Goal: Information Seeking & Learning: Learn about a topic

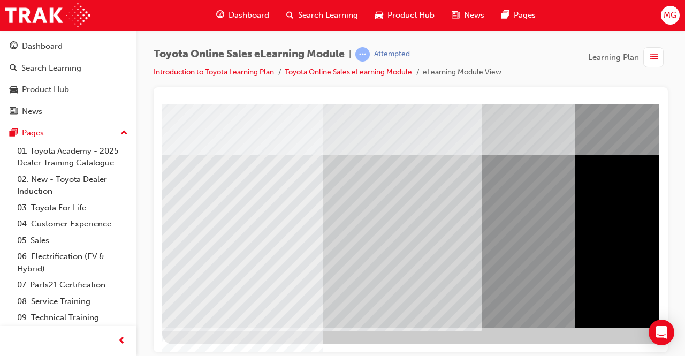
scroll to position [162, 239]
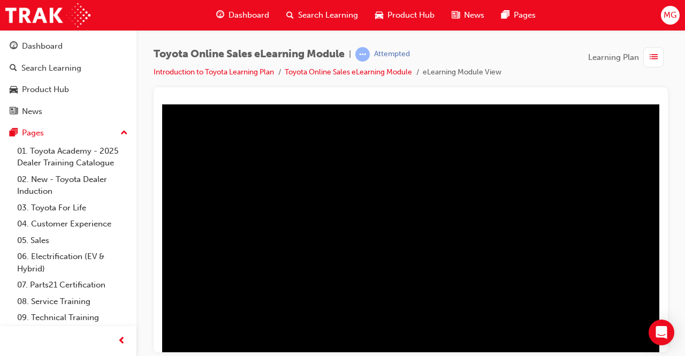
scroll to position [143, 239]
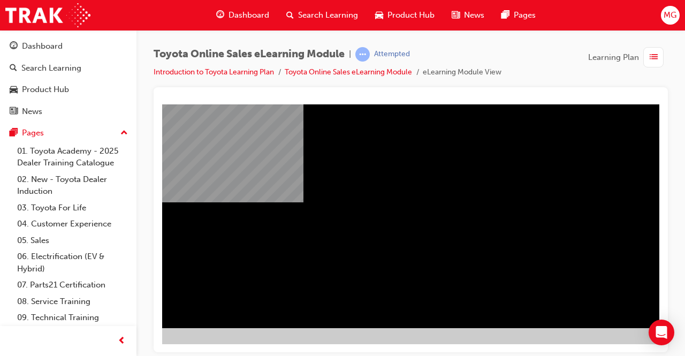
scroll to position [162, 239]
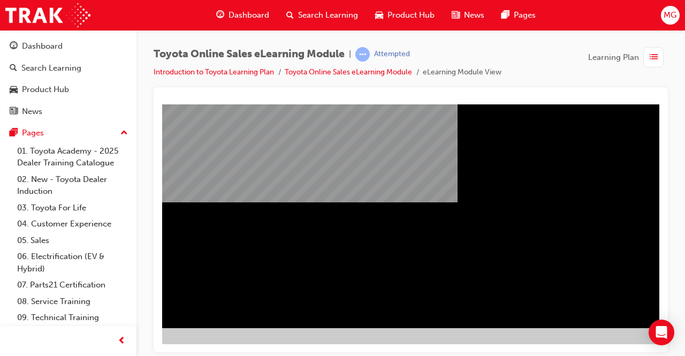
scroll to position [162, 0]
drag, startPoint x: 402, startPoint y: 191, endPoint x: 478, endPoint y: 223, distance: 82.5
click at [478, 223] on div "multistate" at bounding box center [526, 134] width 728 height 385
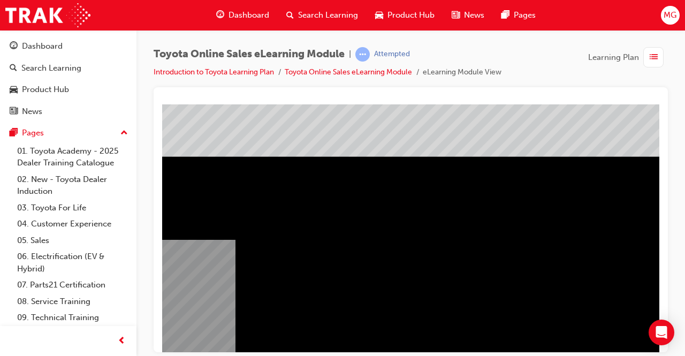
scroll to position [0, 0]
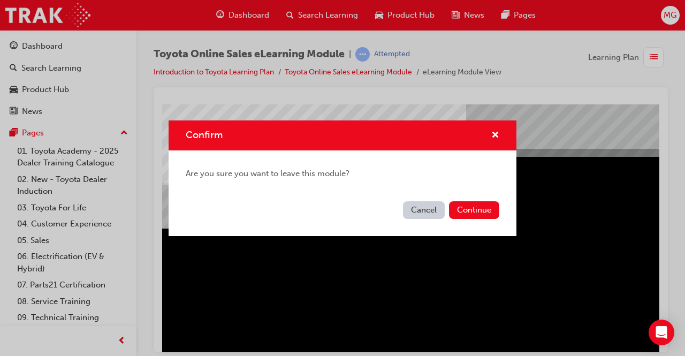
click at [490, 138] on div "Confirm" at bounding box center [491, 135] width 17 height 13
click at [497, 133] on span "cross-icon" at bounding box center [495, 136] width 8 height 10
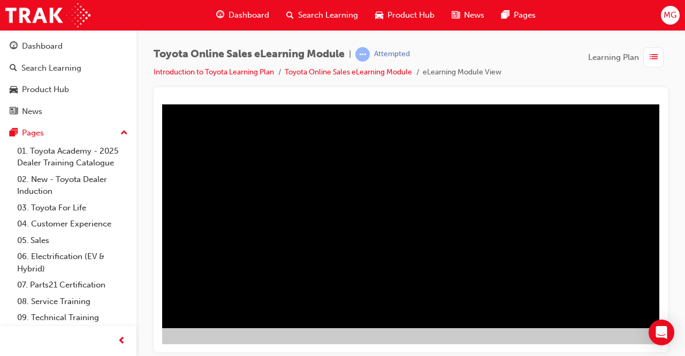
scroll to position [162, 239]
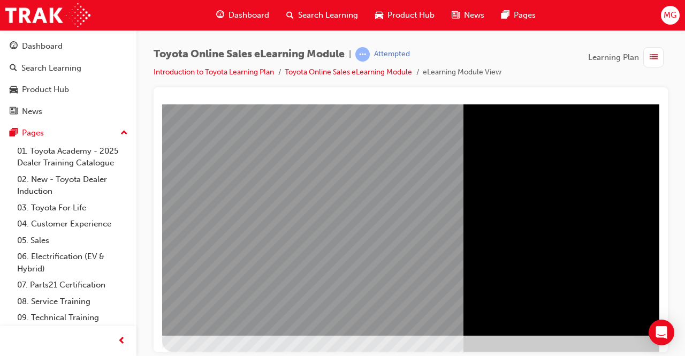
scroll to position [154, 1]
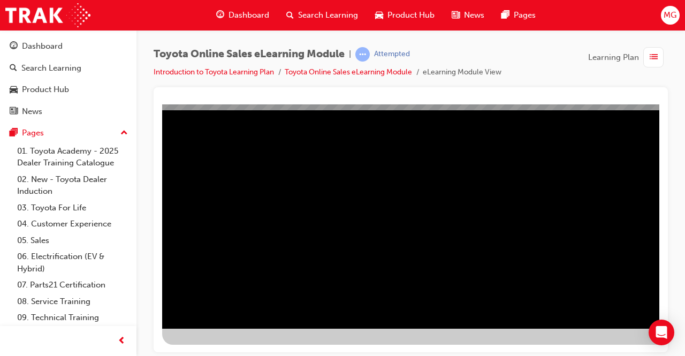
scroll to position [162, 0]
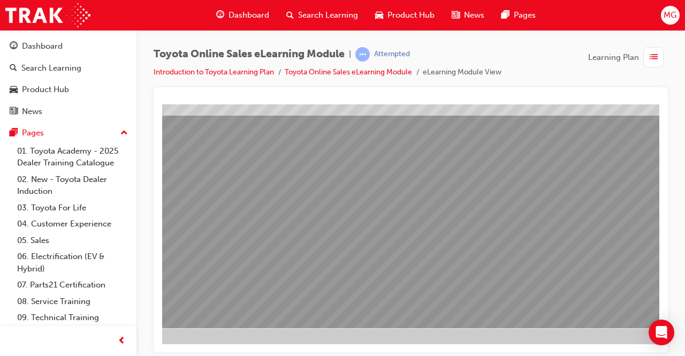
scroll to position [162, 239]
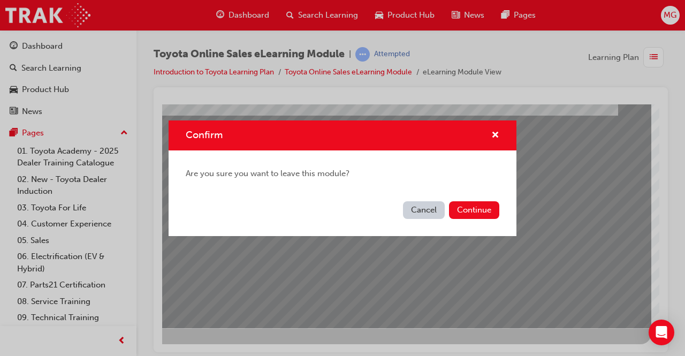
click at [420, 203] on button "Cancel" at bounding box center [424, 210] width 42 height 18
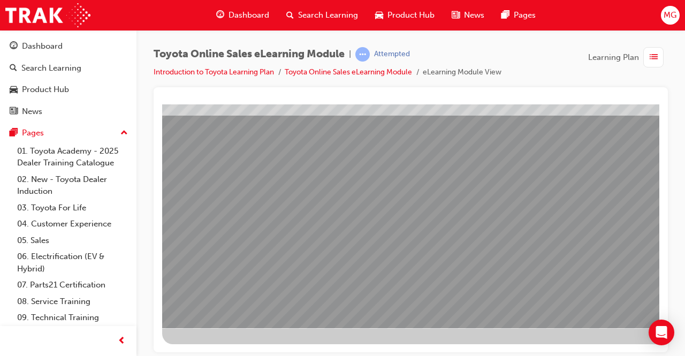
scroll to position [162, 239]
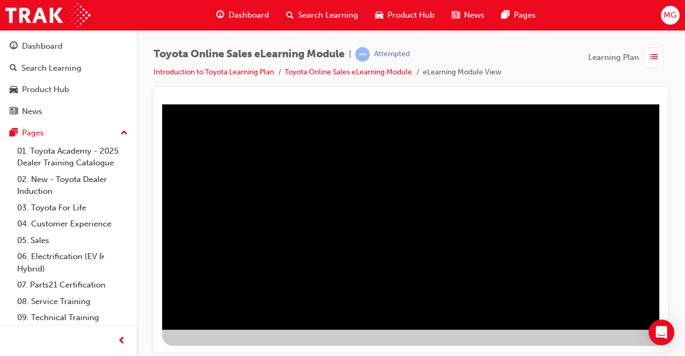
scroll to position [162, 0]
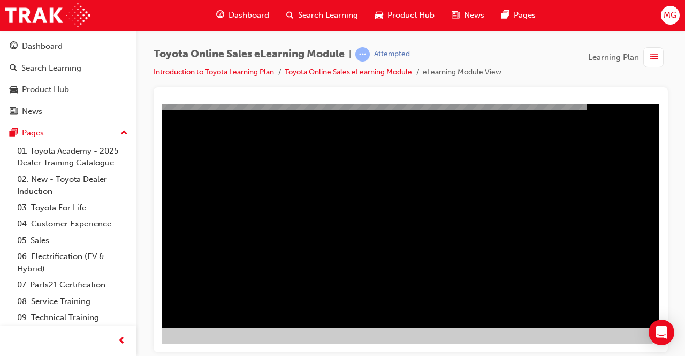
scroll to position [0, 0]
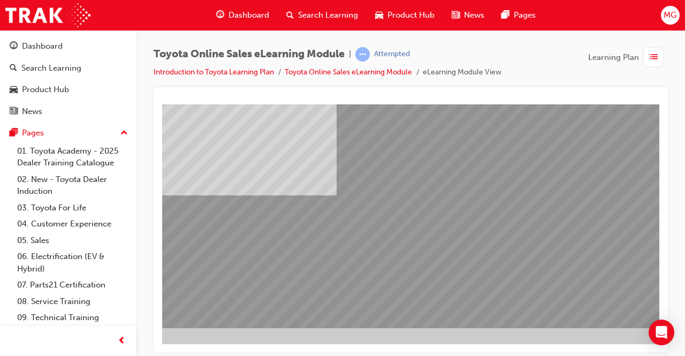
scroll to position [162, 239]
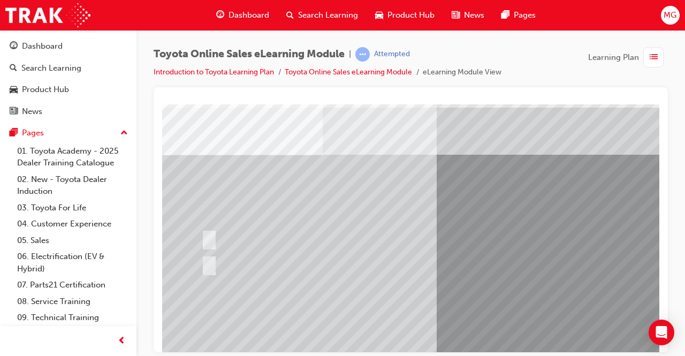
scroll to position [28, 0]
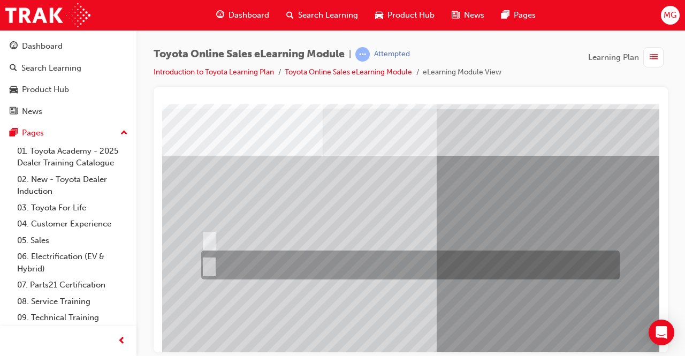
click at [207, 257] on div at bounding box center [408, 265] width 419 height 29
radio input "true"
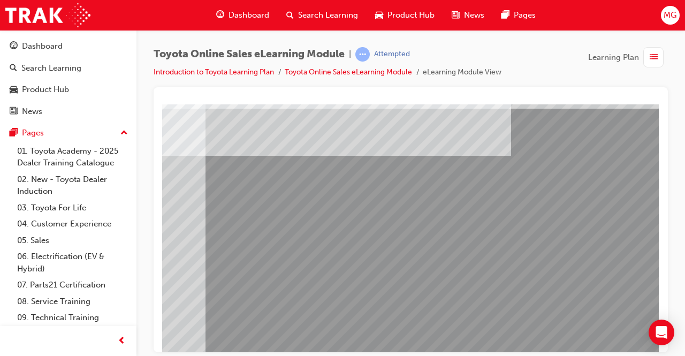
scroll to position [162, 239]
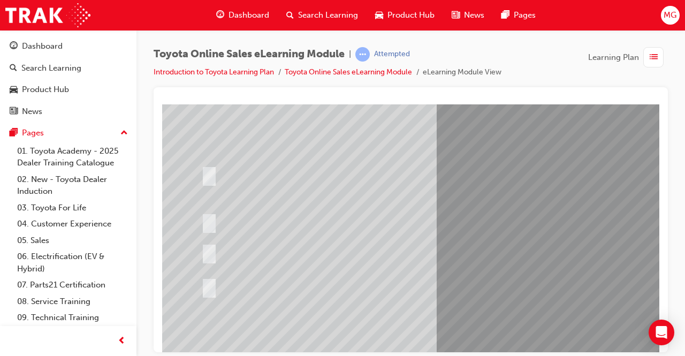
scroll to position [97, 0]
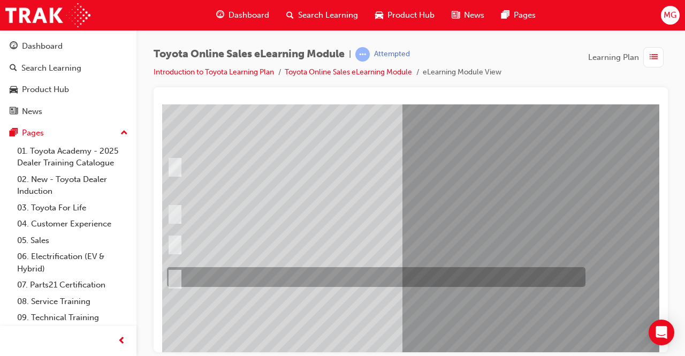
click at [285, 276] on div at bounding box center [373, 277] width 419 height 20
radio input "true"
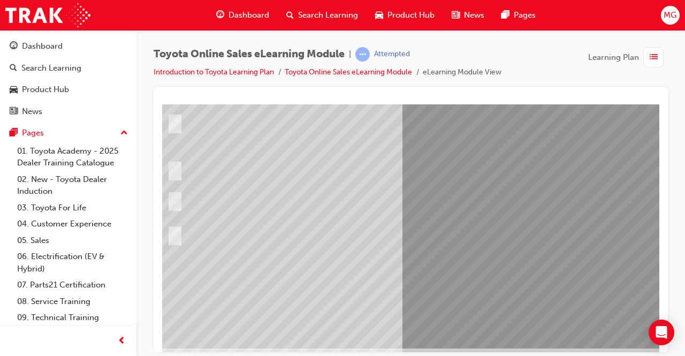
scroll to position [162, 34]
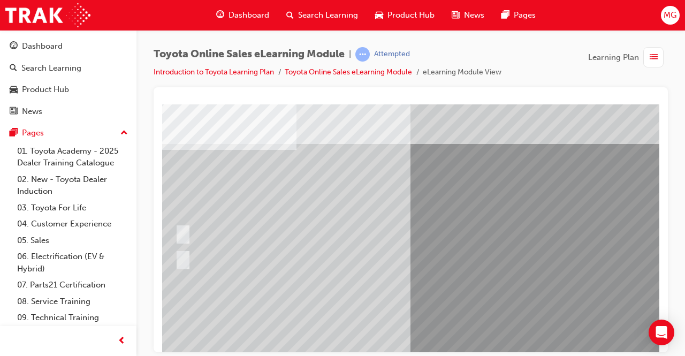
scroll to position [35, 27]
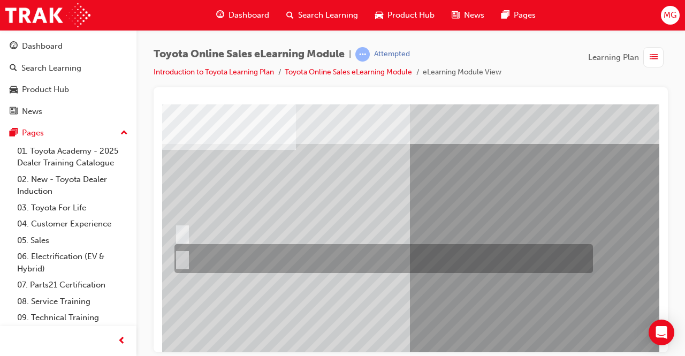
click at [223, 256] on div at bounding box center [381, 258] width 419 height 29
radio input "true"
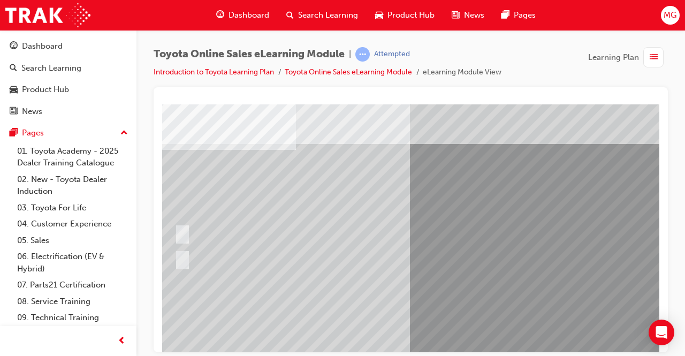
scroll to position [35, 3]
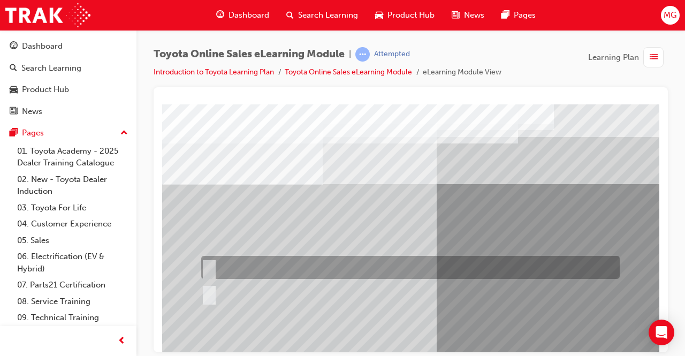
click at [259, 269] on div at bounding box center [408, 267] width 419 height 23
radio input "true"
click at [259, 269] on div at bounding box center [408, 267] width 419 height 23
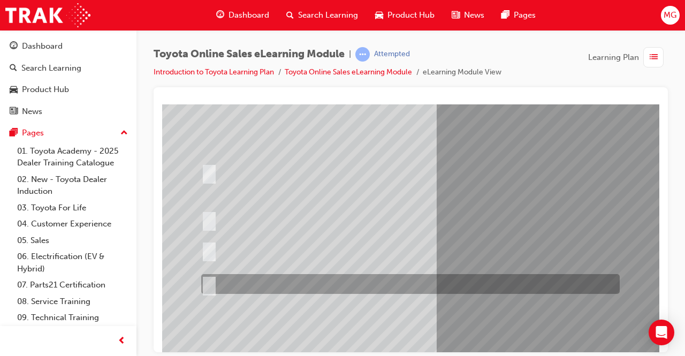
click at [260, 284] on div at bounding box center [408, 284] width 419 height 20
radio input "true"
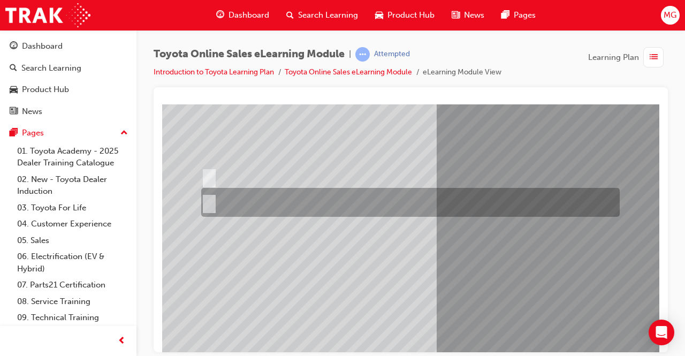
scroll to position [0, 0]
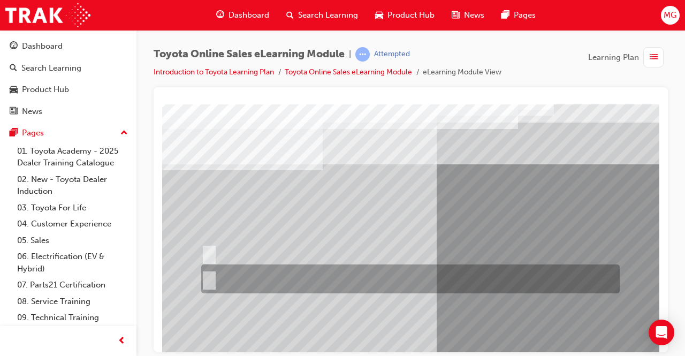
drag, startPoint x: 267, startPoint y: 277, endPoint x: 225, endPoint y: 278, distance: 41.8
click at [225, 278] on div at bounding box center [408, 278] width 419 height 29
radio input "true"
click at [225, 278] on div at bounding box center [408, 278] width 419 height 29
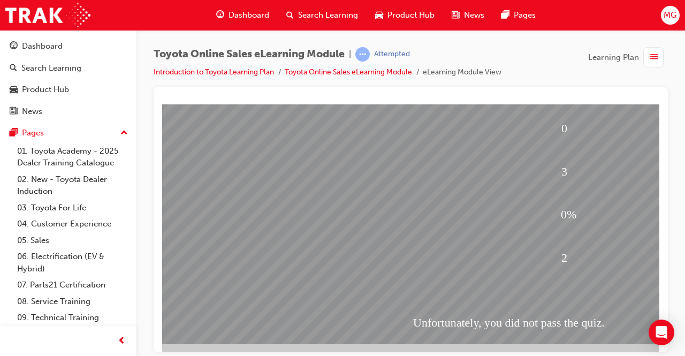
scroll to position [147, 0]
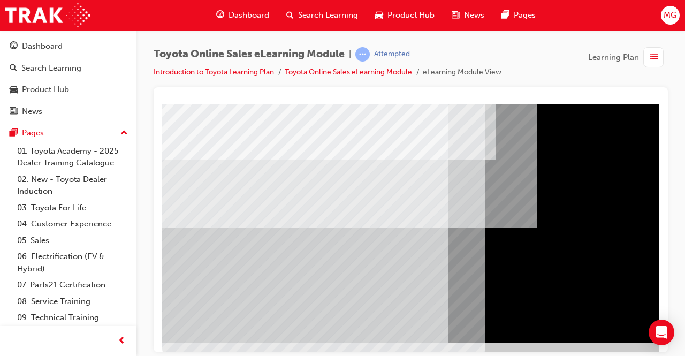
scroll to position [0, 0]
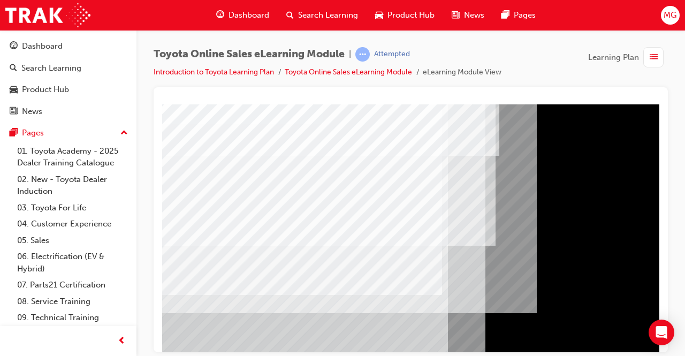
scroll to position [60, 0]
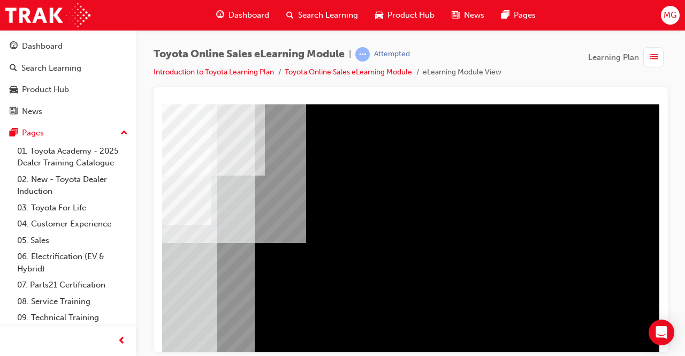
scroll to position [162, 239]
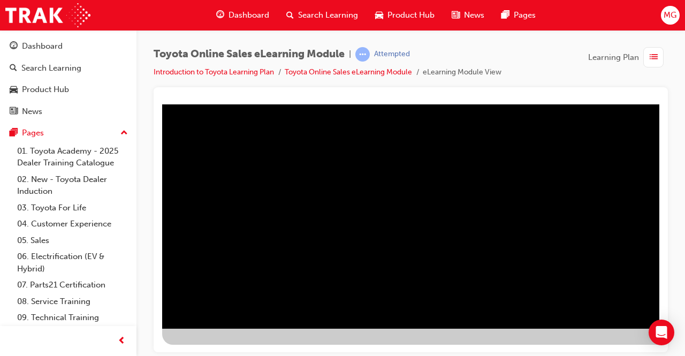
scroll to position [161, 239]
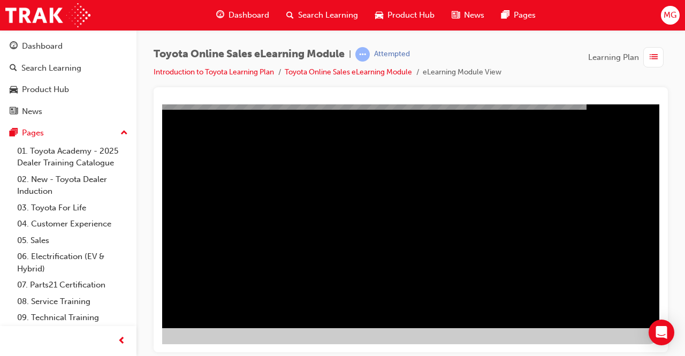
scroll to position [162, 236]
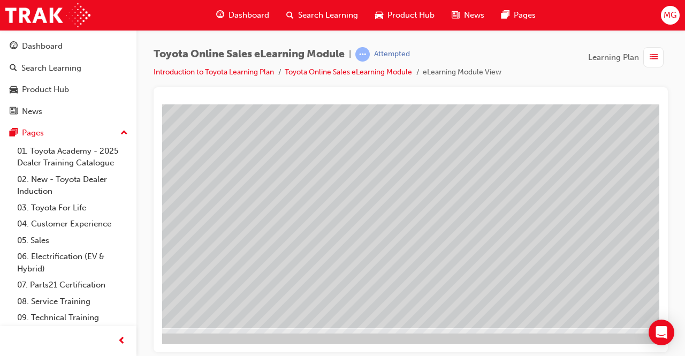
scroll to position [162, 239]
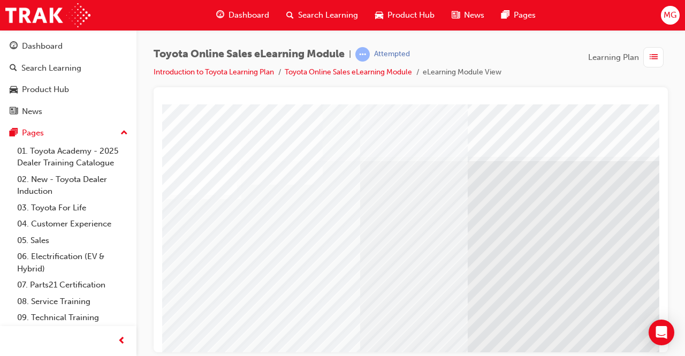
drag, startPoint x: 341, startPoint y: 255, endPoint x: 376, endPoint y: 259, distance: 35.0
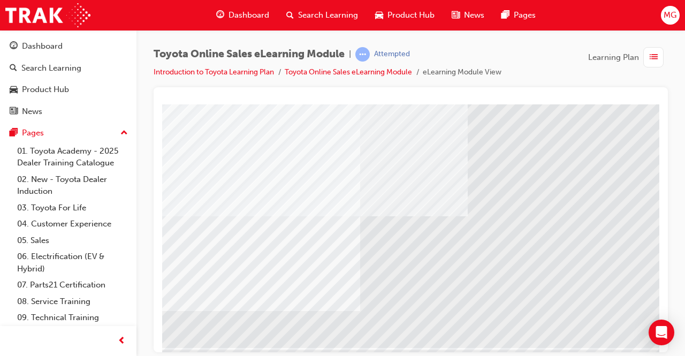
scroll to position [149, 0]
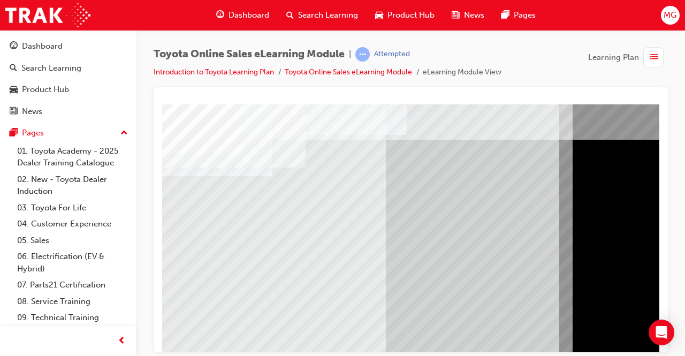
scroll to position [18, 17]
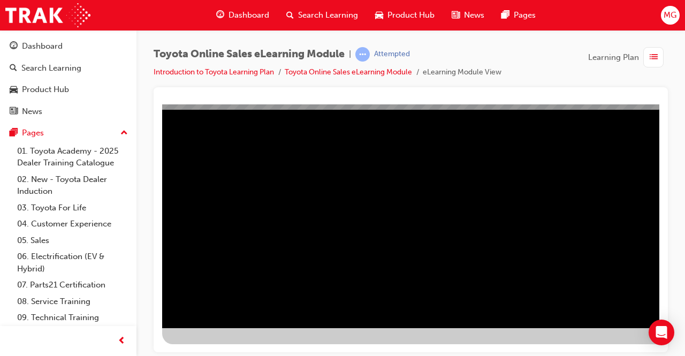
scroll to position [162, 239]
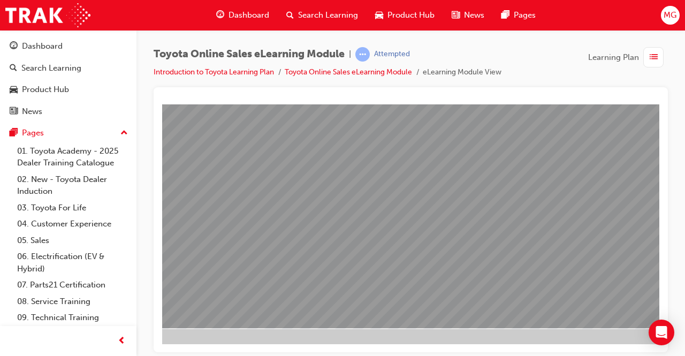
scroll to position [162, 19]
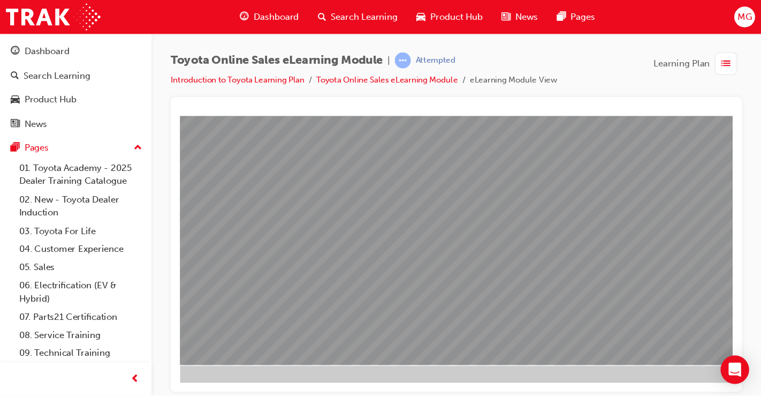
scroll to position [162, 239]
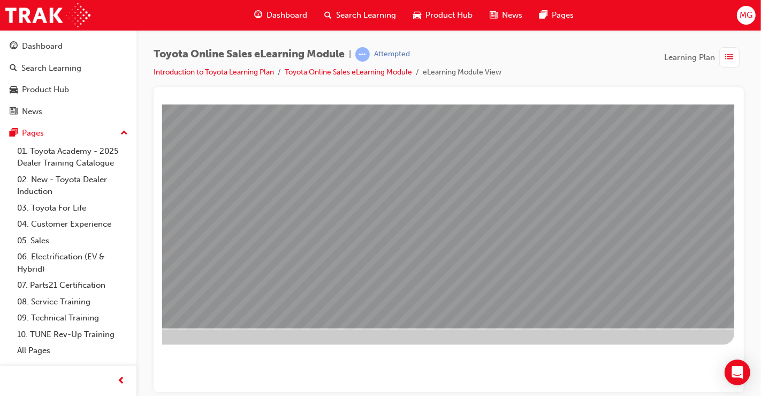
scroll to position [0, 0]
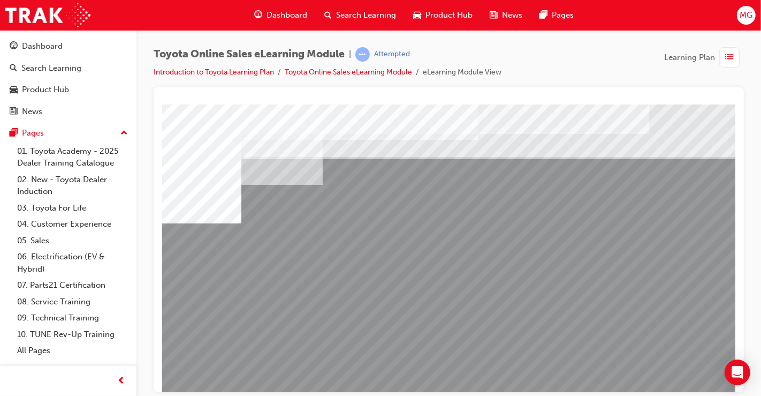
drag, startPoint x: 805, startPoint y: 104, endPoint x: 487, endPoint y: 216, distance: 337.0
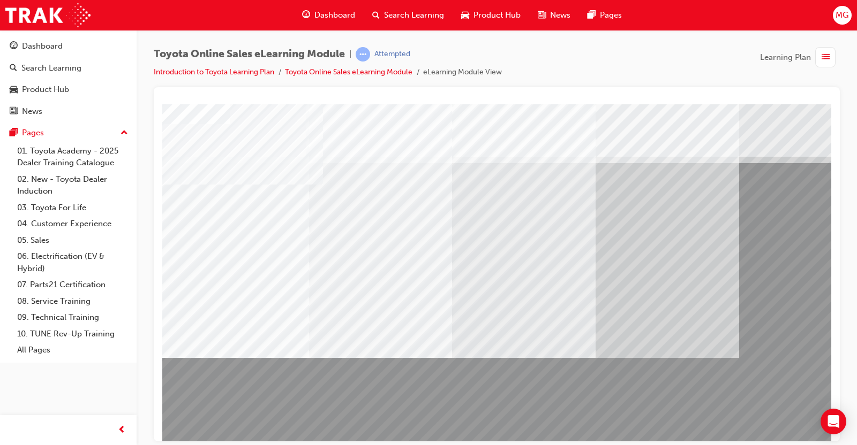
drag, startPoint x: 847, startPoint y: 104, endPoint x: 478, endPoint y: 161, distance: 373.8
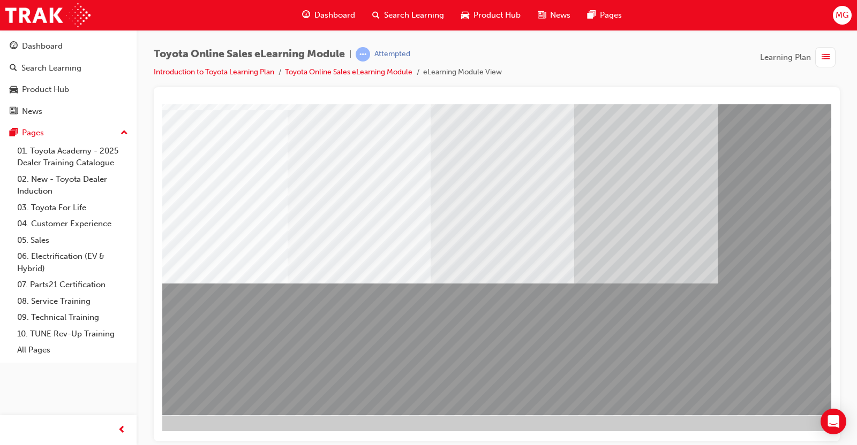
scroll to position [74, 22]
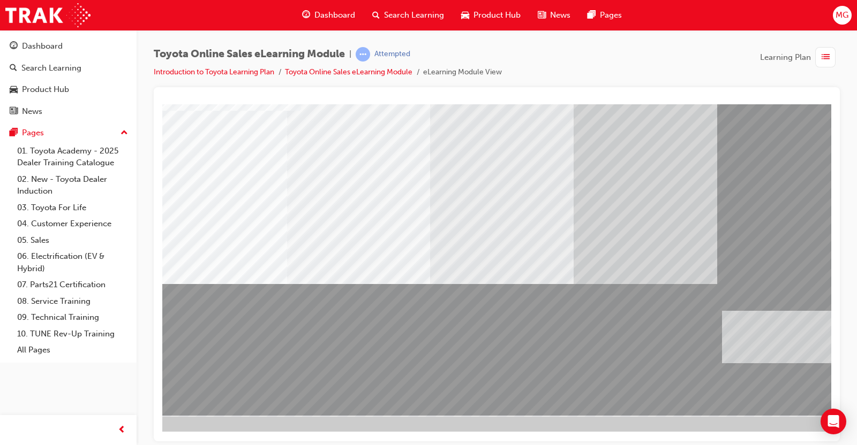
drag, startPoint x: 679, startPoint y: 358, endPoint x: 835, endPoint y: 332, distance: 157.8
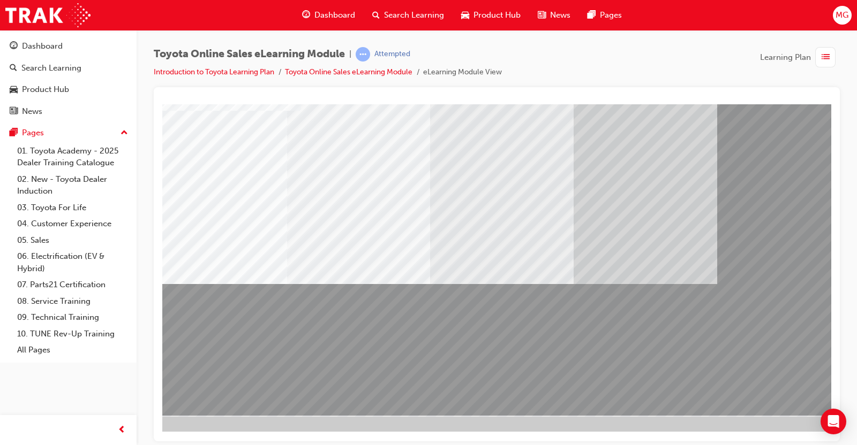
drag, startPoint x: 835, startPoint y: 332, endPoint x: 325, endPoint y: 217, distance: 522.6
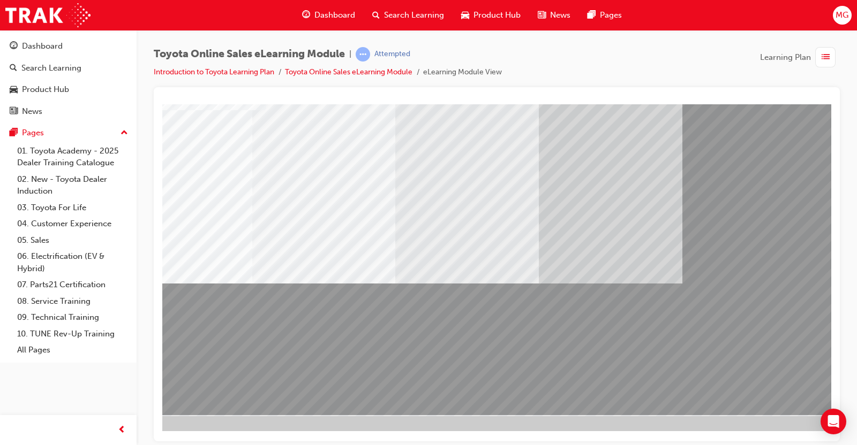
scroll to position [74, 58]
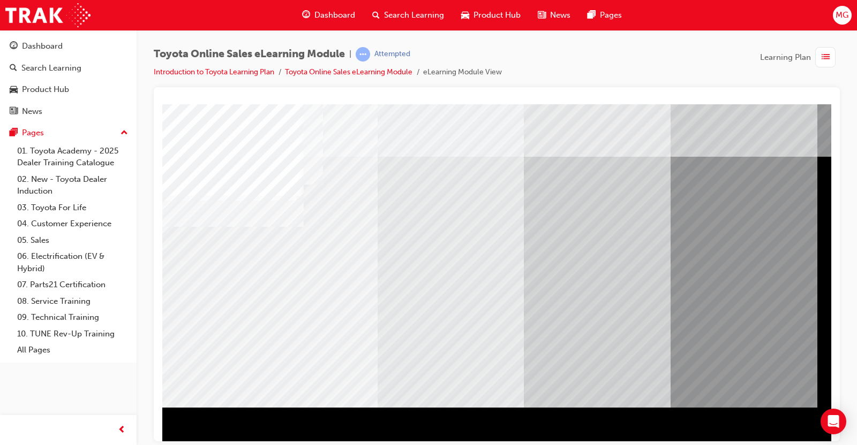
scroll to position [74, 0]
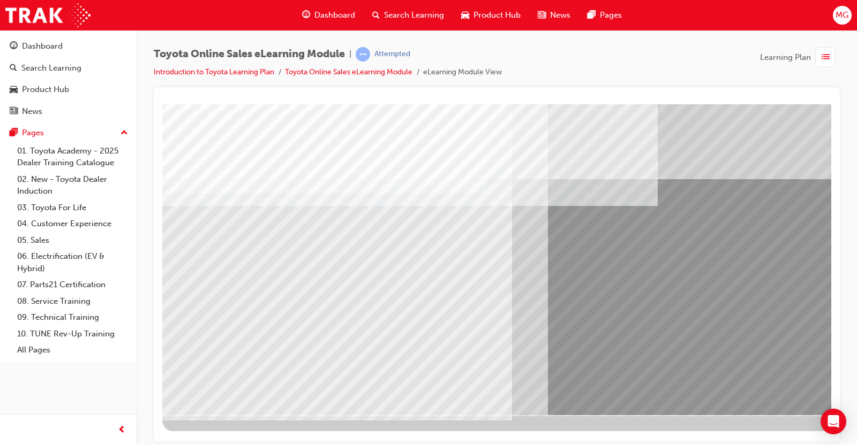
scroll to position [74, 70]
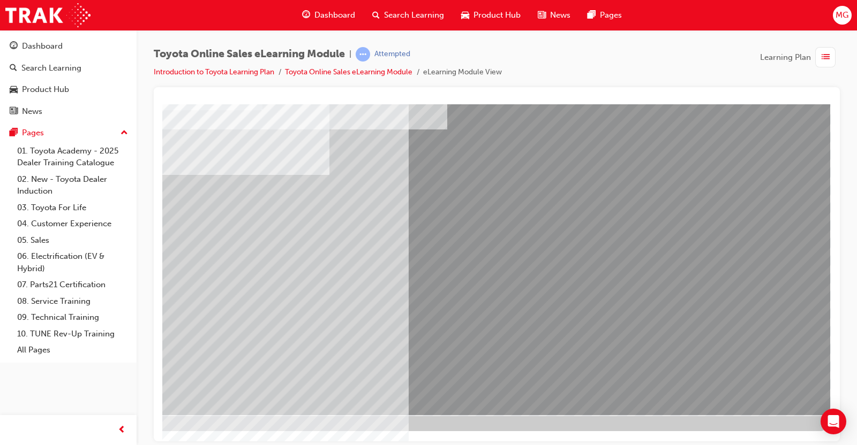
click at [158, 213] on div at bounding box center [497, 264] width 686 height 354
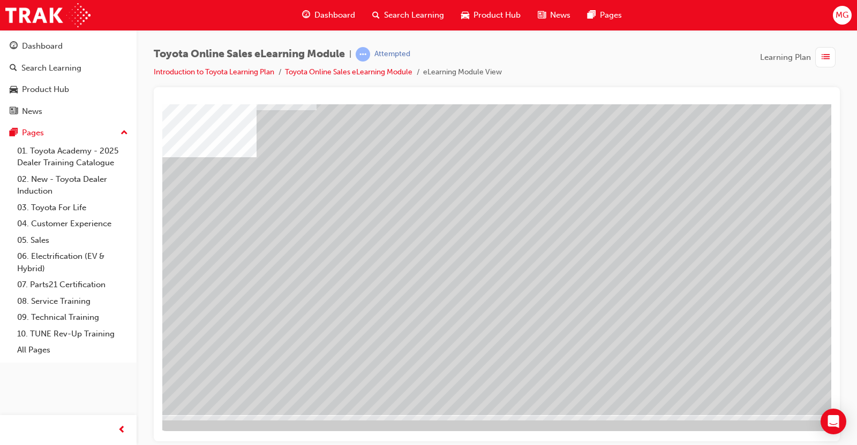
scroll to position [74, 3]
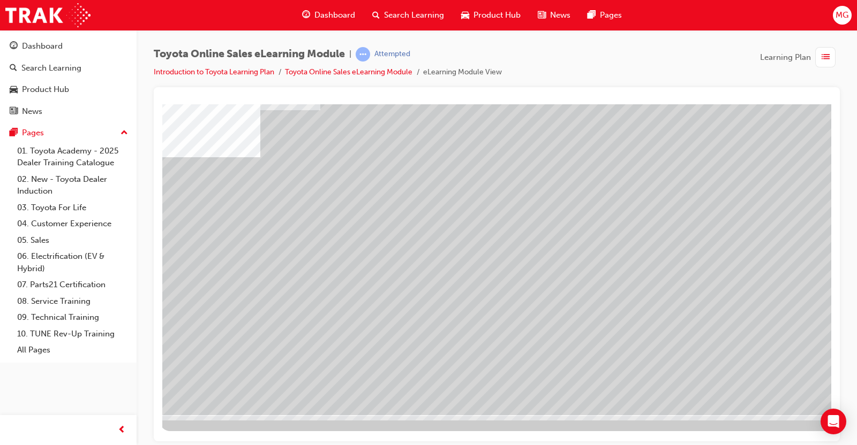
drag, startPoint x: 805, startPoint y: 364, endPoint x: 798, endPoint y: 362, distance: 7.1
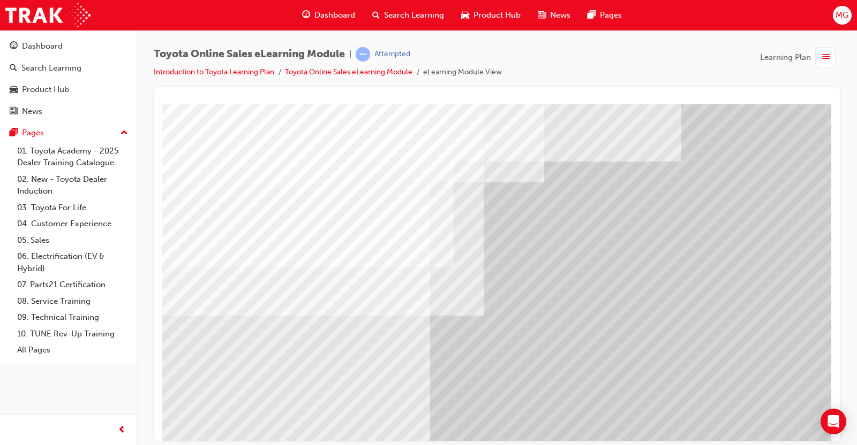
scroll to position [74, 0]
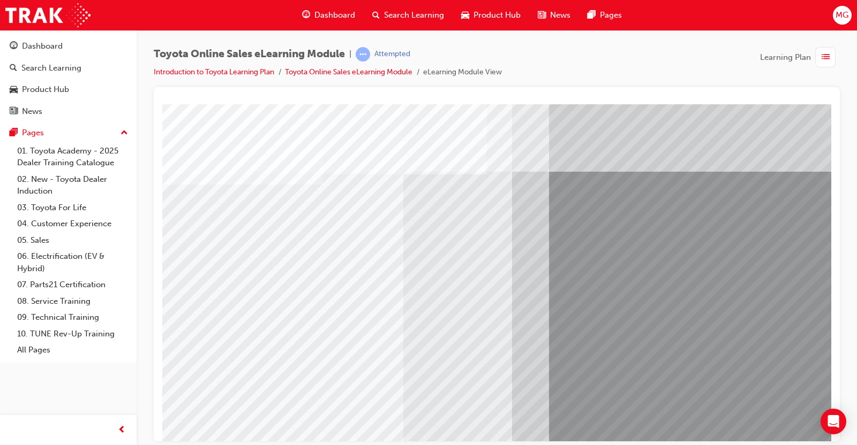
drag, startPoint x: 590, startPoint y: 281, endPoint x: 617, endPoint y: 245, distance: 44.8
drag, startPoint x: 617, startPoint y: 245, endPoint x: 502, endPoint y: 241, distance: 115.2
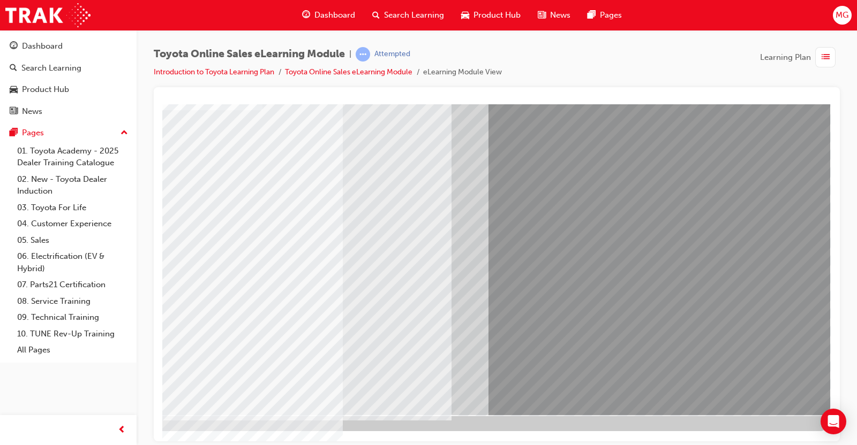
scroll to position [74, 70]
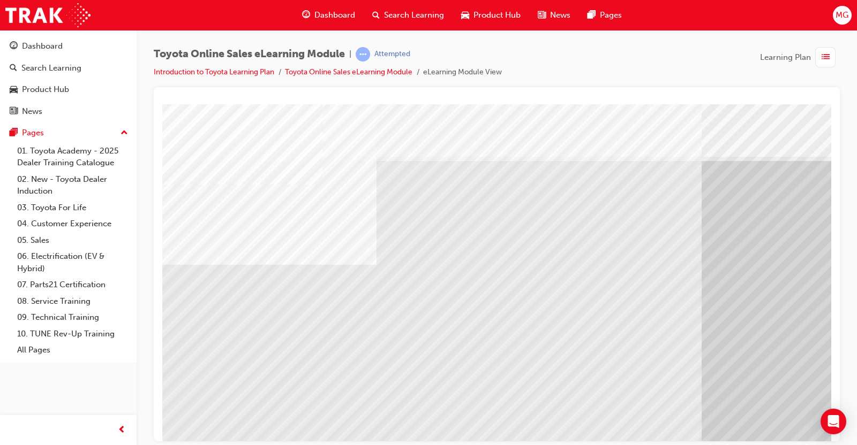
scroll to position [74, 0]
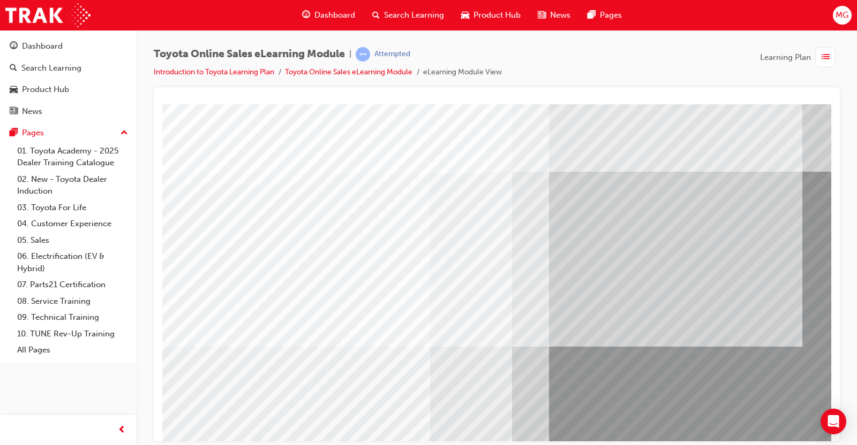
scroll to position [74, 70]
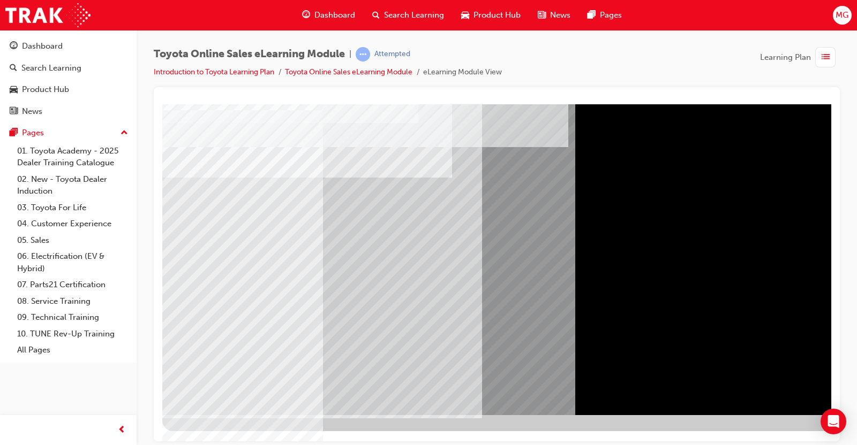
scroll to position [72, 0]
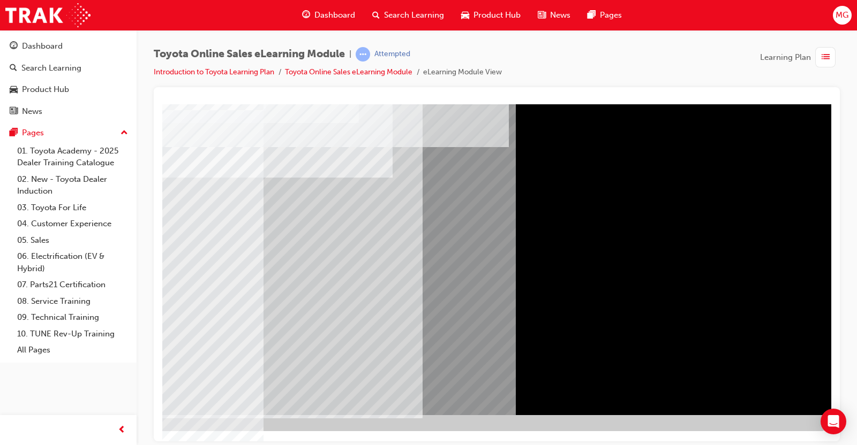
scroll to position [74, 69]
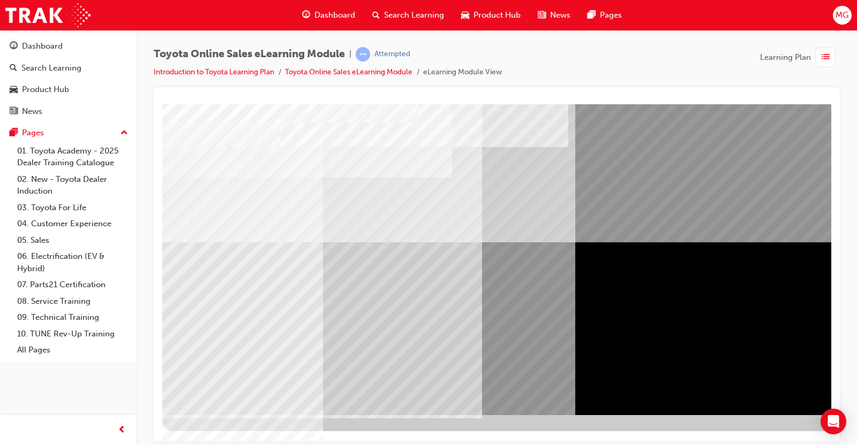
scroll to position [74, 70]
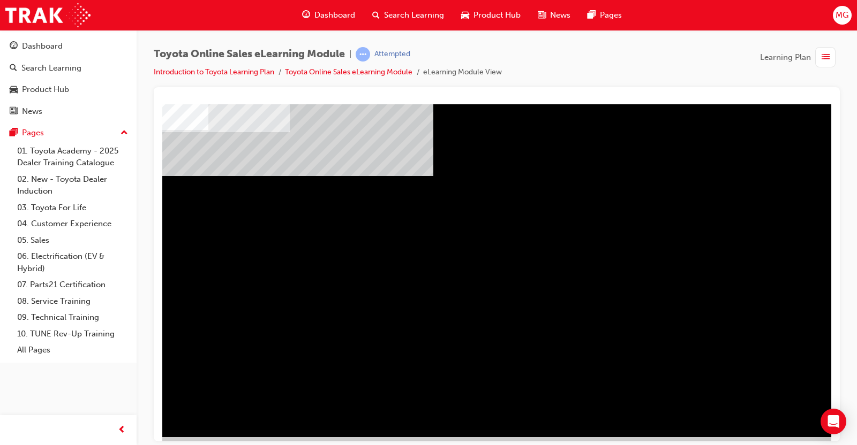
scroll to position [52, 35]
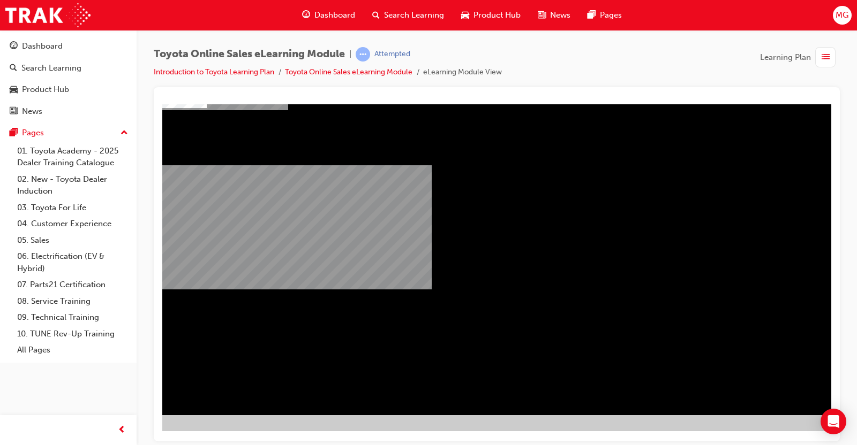
scroll to position [74, 70]
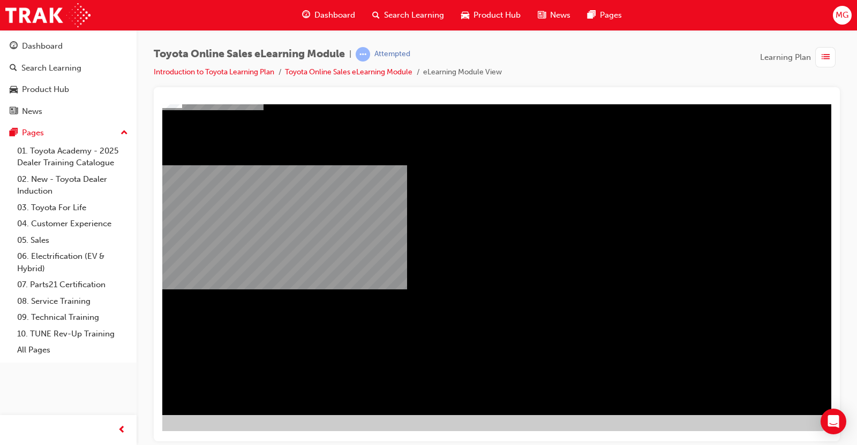
click at [685, 355] on div at bounding box center [467, 230] width 728 height 402
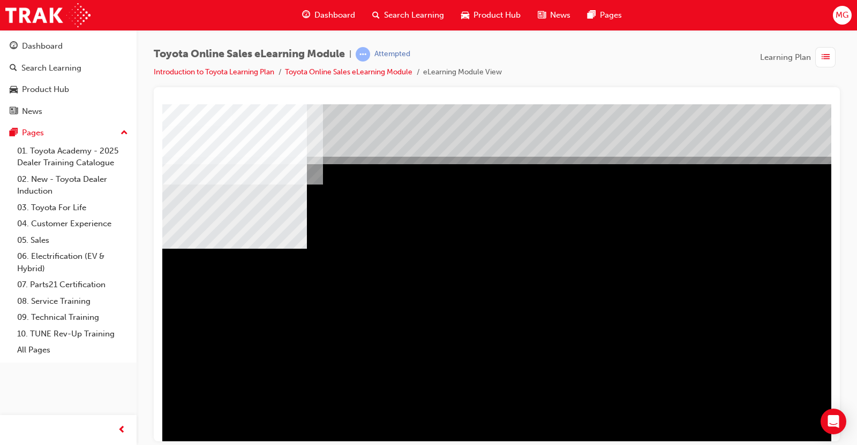
scroll to position [74, 70]
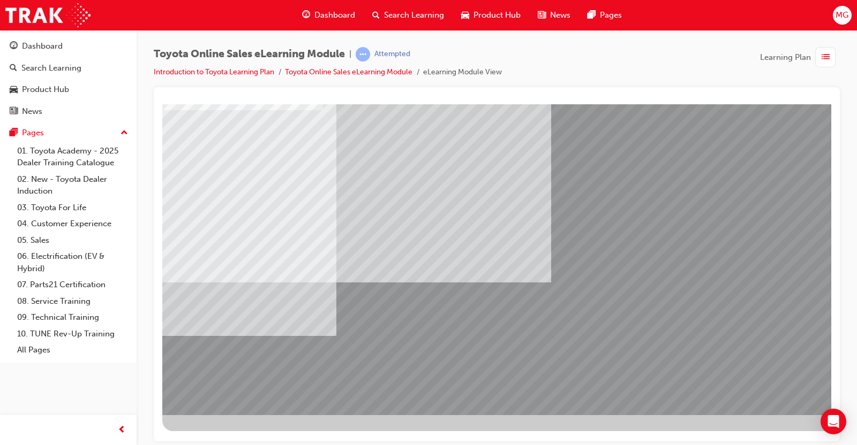
scroll to position [74, 70]
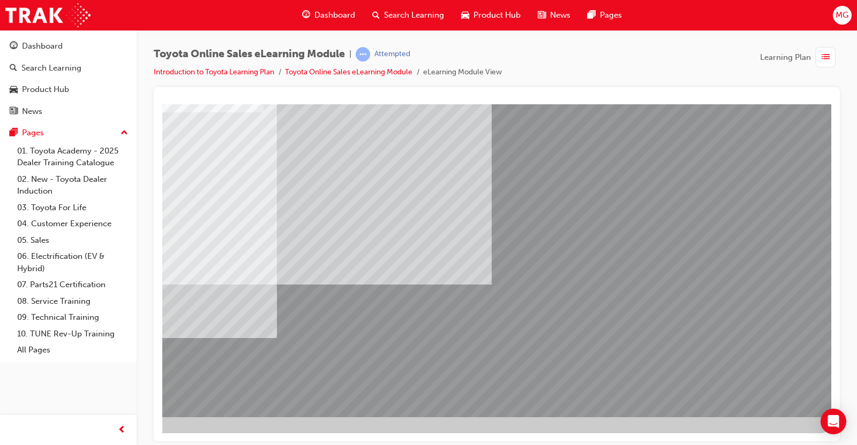
scroll to position [74, 70]
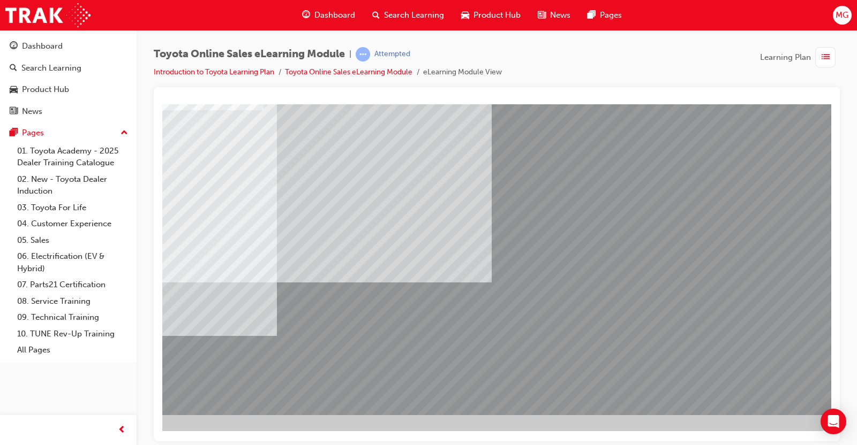
drag, startPoint x: 754, startPoint y: 385, endPoint x: 764, endPoint y: 389, distance: 10.8
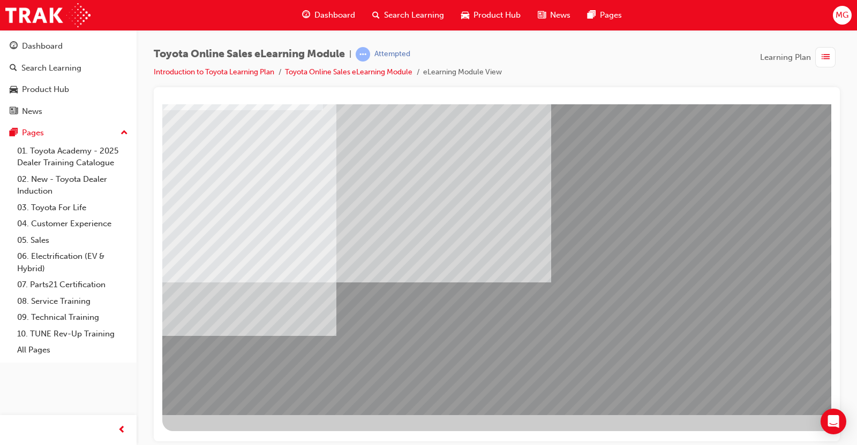
scroll to position [0, 0]
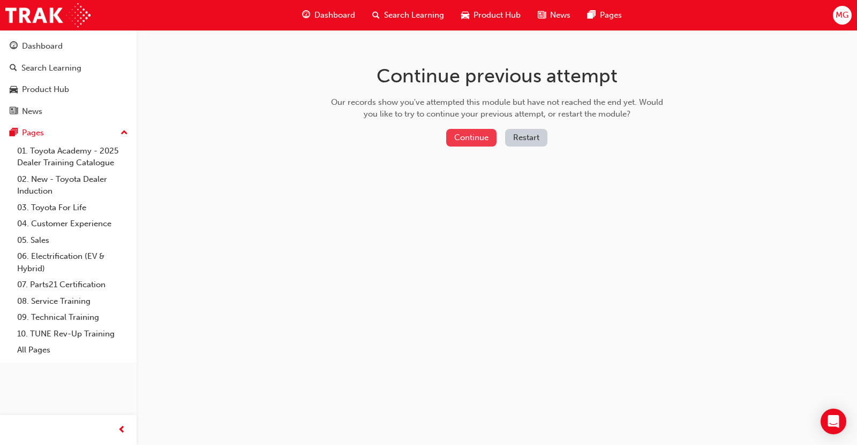
click at [478, 142] on button "Continue" at bounding box center [471, 138] width 50 height 18
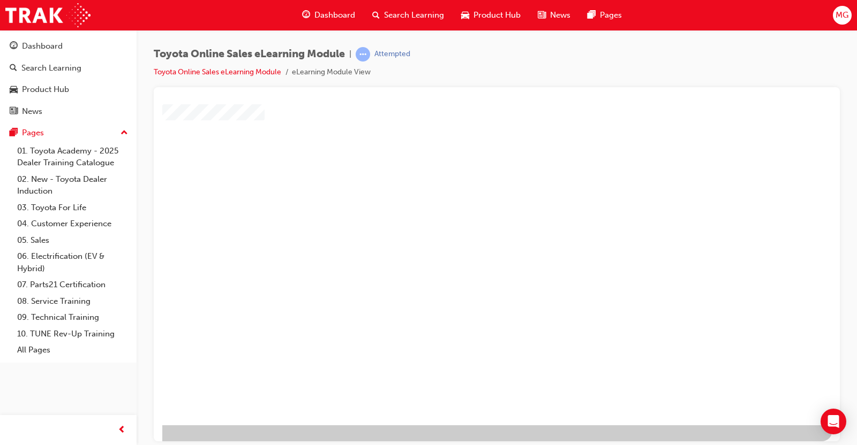
scroll to position [74, 70]
click at [406, 177] on div "play" at bounding box center [406, 177] width 0 height 0
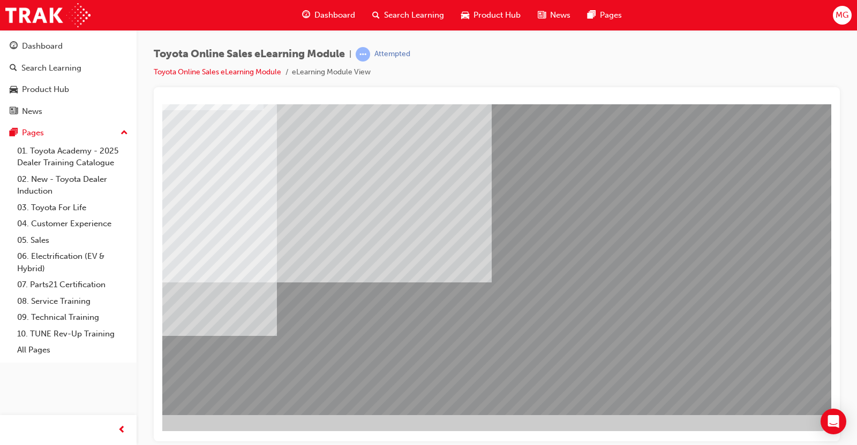
drag, startPoint x: 739, startPoint y: 390, endPoint x: 420, endPoint y: 260, distance: 344.3
drag, startPoint x: 753, startPoint y: 383, endPoint x: 759, endPoint y: 393, distance: 11.8
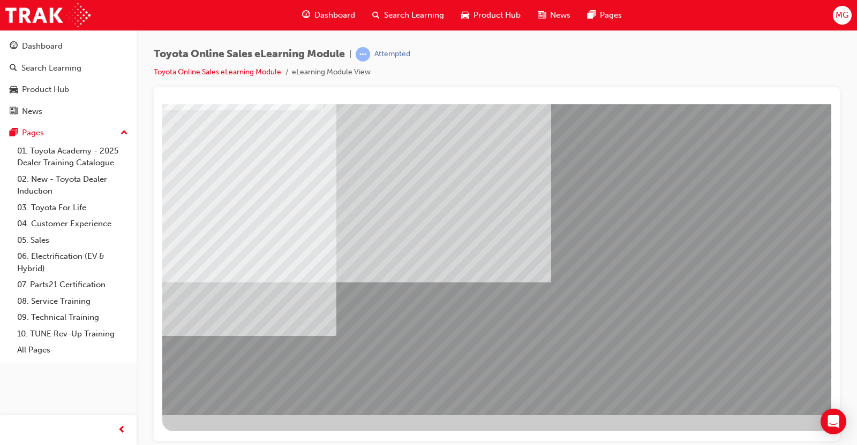
scroll to position [0, 0]
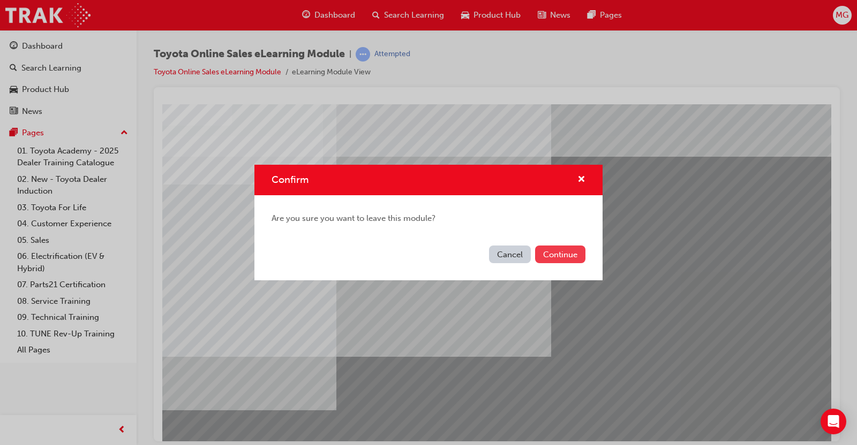
click at [566, 254] on button "Continue" at bounding box center [560, 255] width 50 height 18
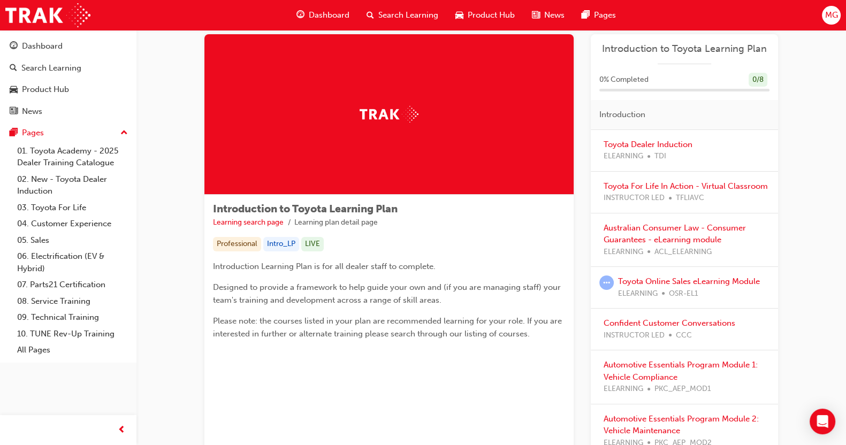
scroll to position [36, 0]
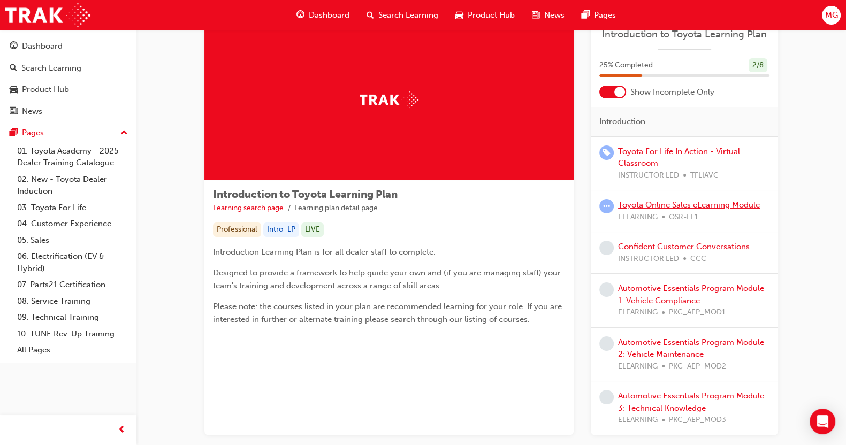
click at [678, 202] on link "Toyota Online Sales eLearning Module" at bounding box center [689, 205] width 142 height 10
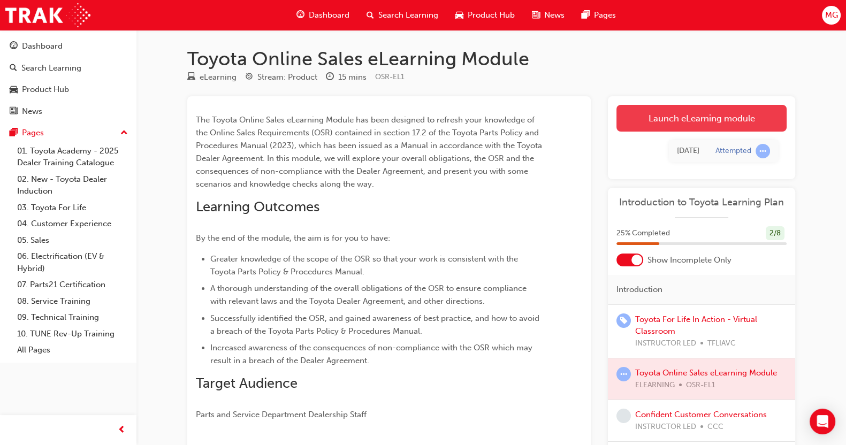
click at [707, 114] on link "Launch eLearning module" at bounding box center [702, 118] width 170 height 27
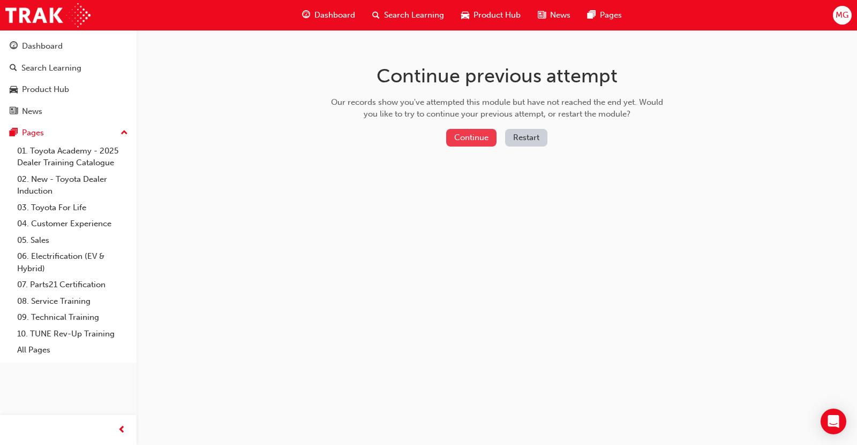
click at [470, 134] on button "Continue" at bounding box center [471, 138] width 50 height 18
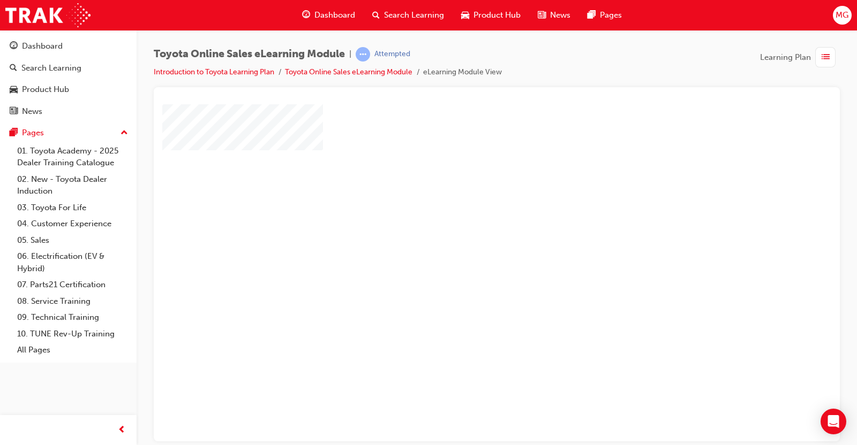
scroll to position [34, 70]
click at [406, 207] on div "play" at bounding box center [406, 207] width 0 height 0
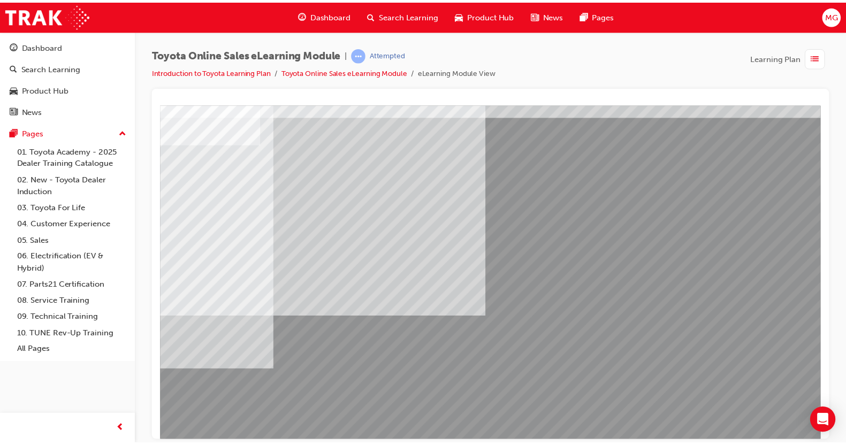
scroll to position [74, 70]
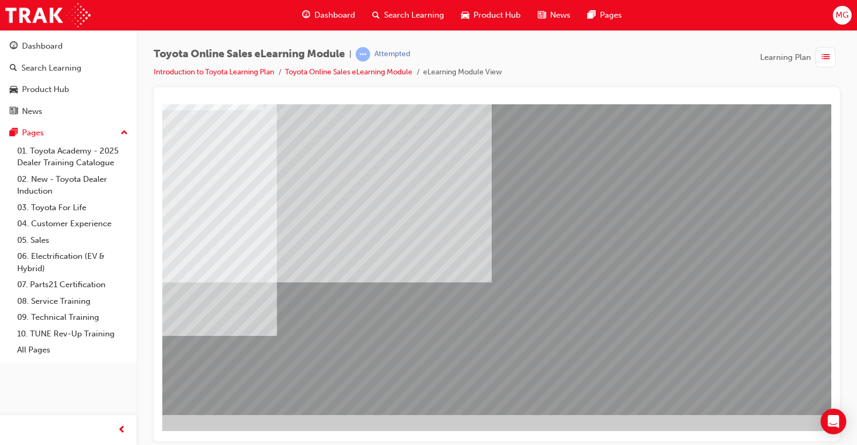
drag, startPoint x: 753, startPoint y: 386, endPoint x: 744, endPoint y: 383, distance: 9.5
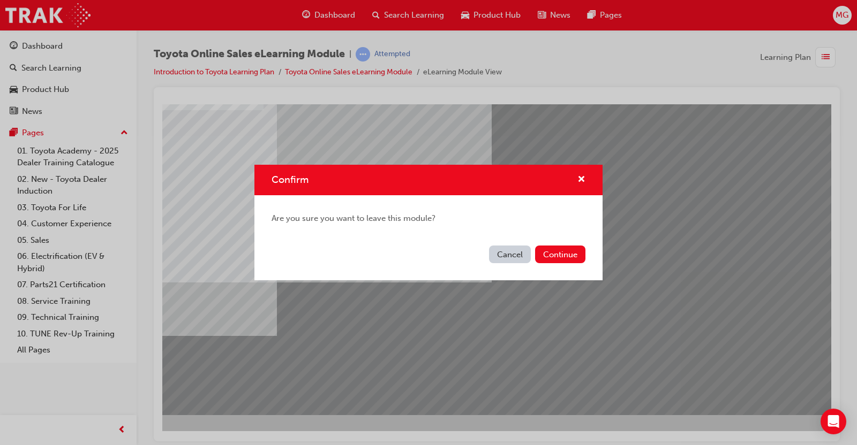
click at [546, 266] on div "Cancel Continue" at bounding box center [428, 260] width 348 height 39
click at [550, 262] on button "Continue" at bounding box center [560, 255] width 50 height 18
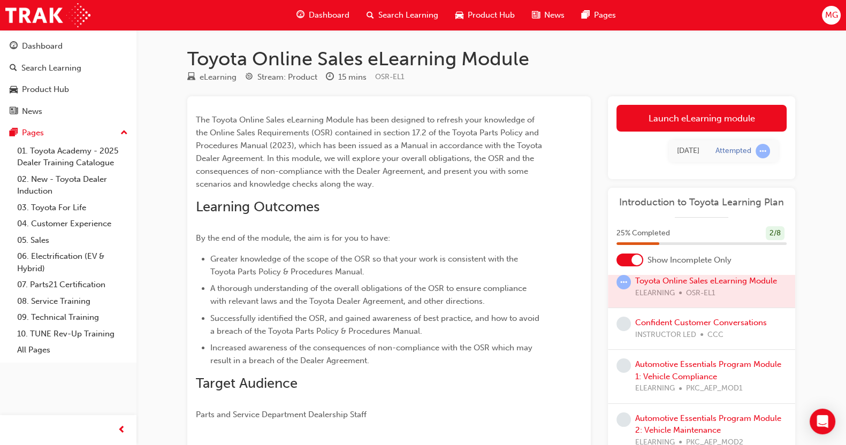
scroll to position [93, 0]
click at [693, 327] on link "Confident Customer Conversations" at bounding box center [702, 322] width 132 height 10
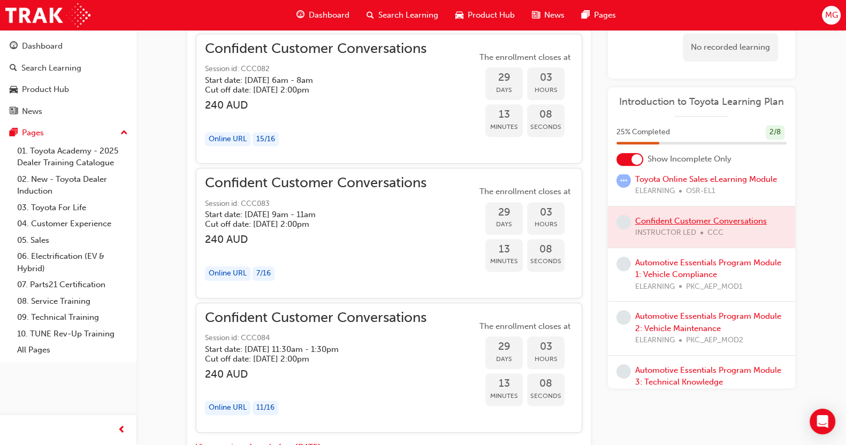
scroll to position [910, 0]
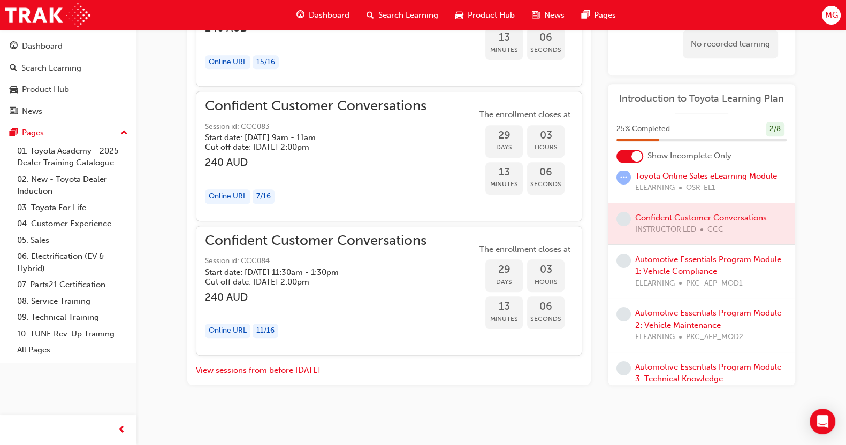
click at [705, 227] on div at bounding box center [701, 223] width 187 height 41
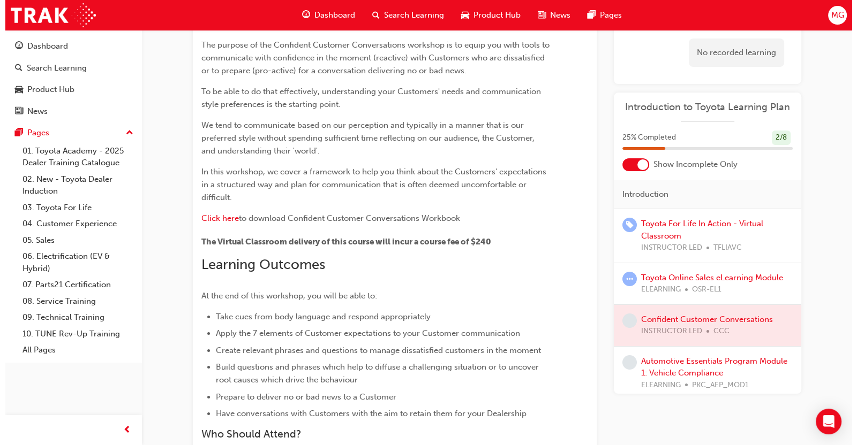
scroll to position [0, 0]
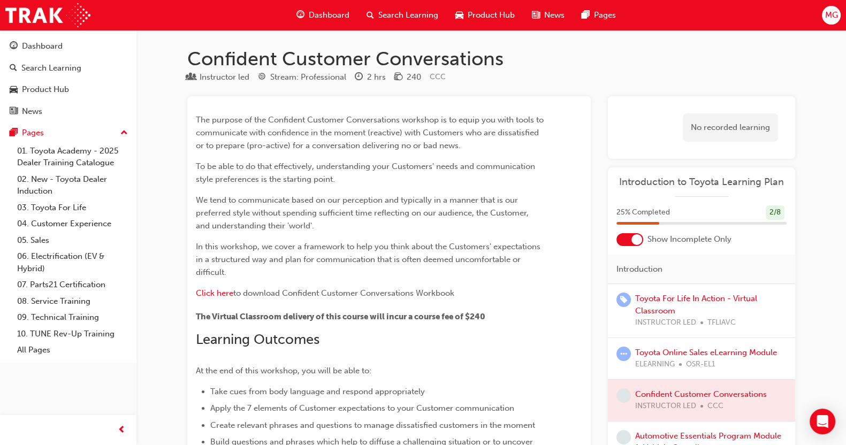
click at [735, 135] on div "No recorded learning" at bounding box center [730, 128] width 95 height 28
click at [680, 352] on link "Toyota Online Sales eLearning Module" at bounding box center [707, 353] width 142 height 10
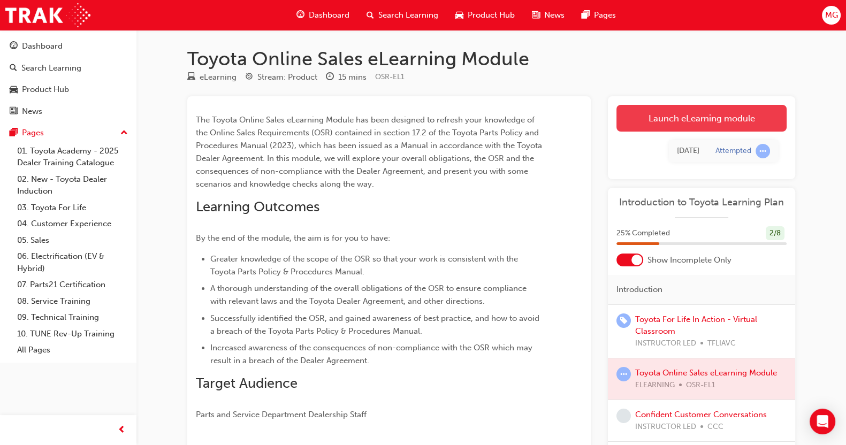
click at [724, 130] on link "Launch eLearning module" at bounding box center [702, 118] width 170 height 27
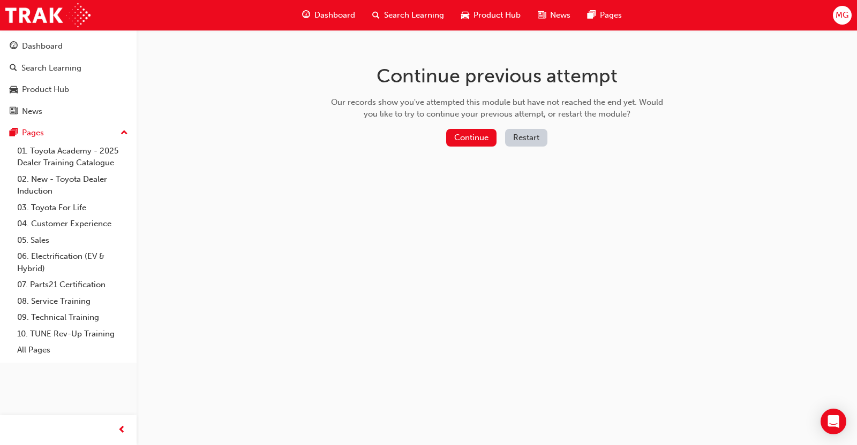
click at [463, 126] on div "Continue previous attempt Our records show you've attempted this module but hav…" at bounding box center [497, 107] width 348 height 155
click at [468, 139] on button "Continue" at bounding box center [471, 138] width 50 height 18
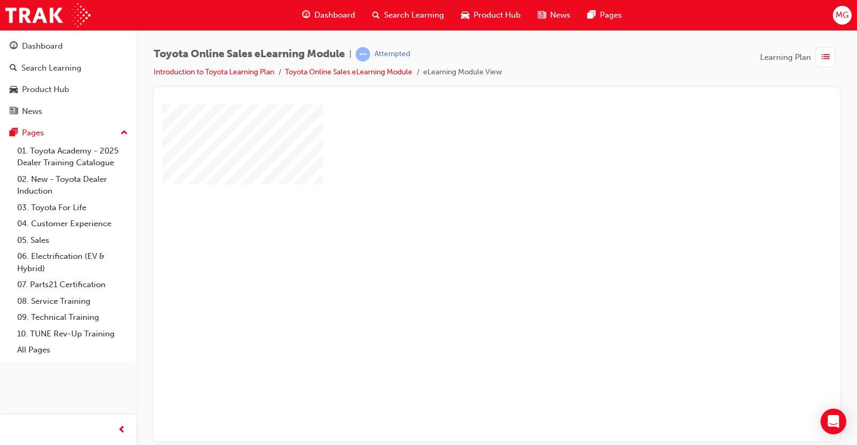
scroll to position [74, 70]
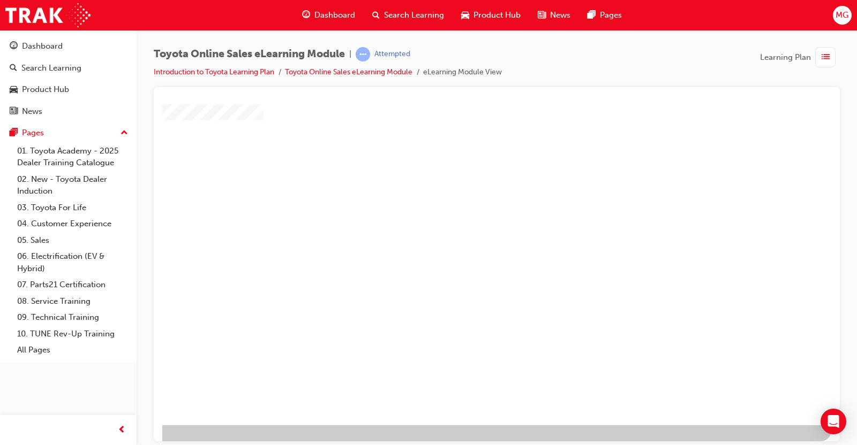
click at [495, 215] on div at bounding box center [467, 232] width 728 height 385
click at [406, 177] on div "play" at bounding box center [406, 177] width 0 height 0
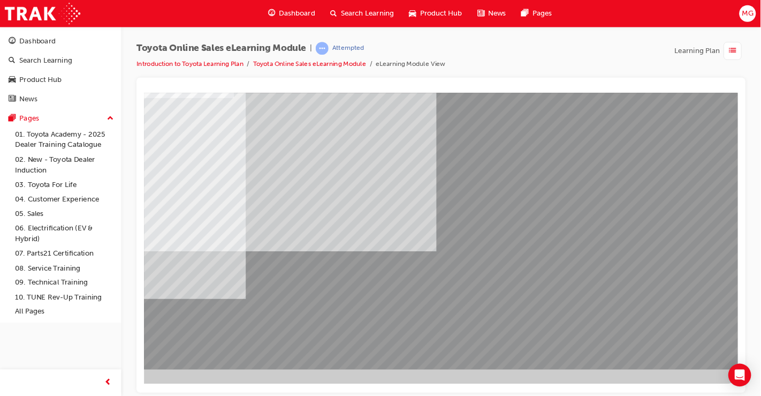
scroll to position [74, 66]
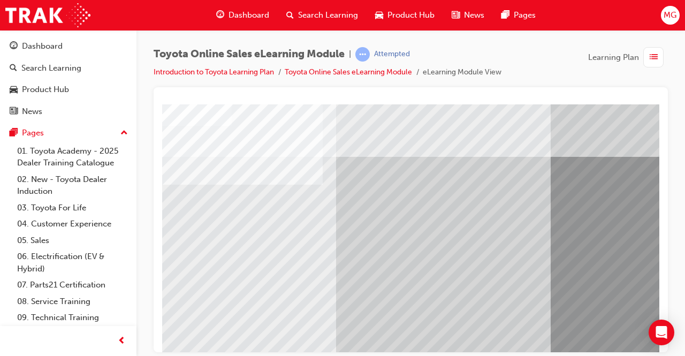
drag, startPoint x: 1006, startPoint y: 104, endPoint x: 369, endPoint y: 188, distance: 642.1
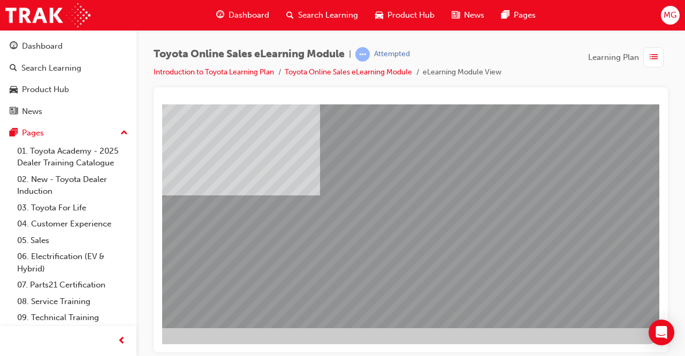
drag, startPoint x: 564, startPoint y: 297, endPoint x: 572, endPoint y: 313, distance: 18.0
click at [572, 313] on div at bounding box center [295, 134] width 728 height 385
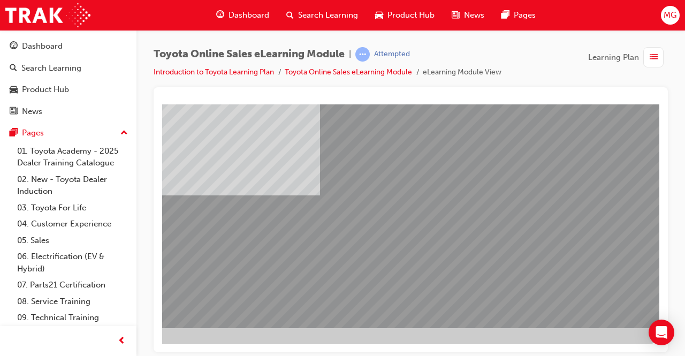
drag, startPoint x: 574, startPoint y: 304, endPoint x: 610, endPoint y: 345, distance: 55.0
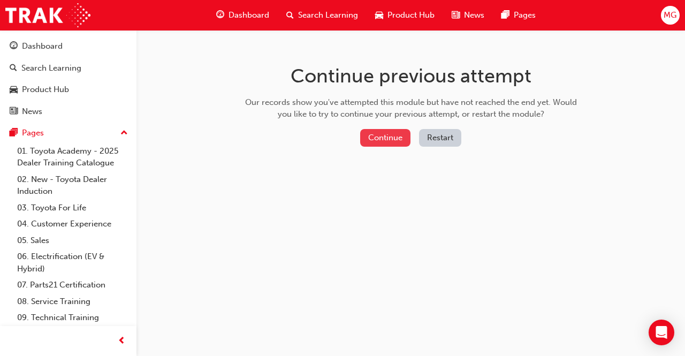
click at [396, 133] on button "Continue" at bounding box center [385, 138] width 50 height 18
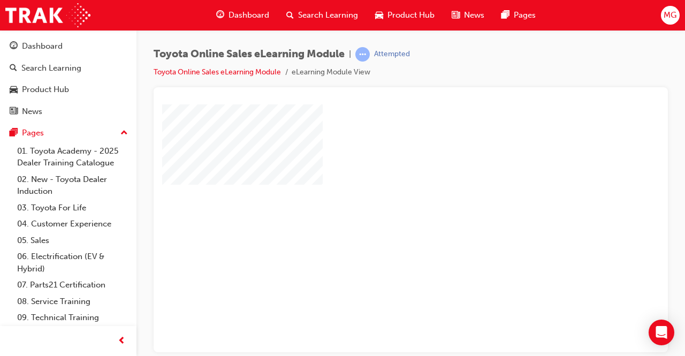
click at [380, 197] on div "play" at bounding box center [380, 197] width 0 height 0
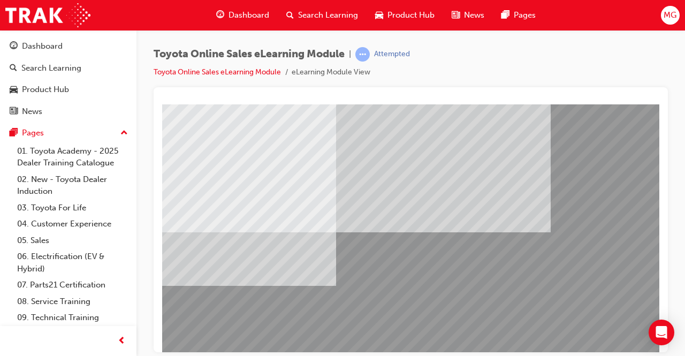
scroll to position [162, 0]
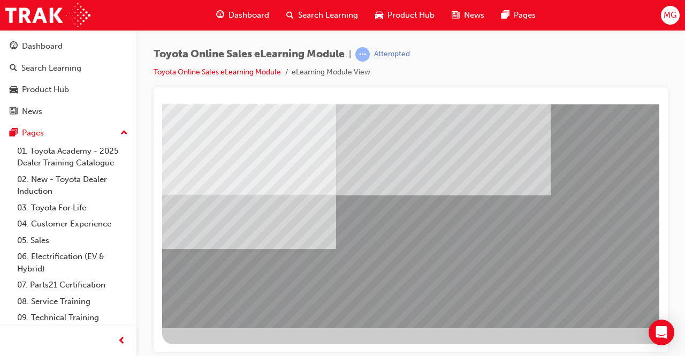
drag, startPoint x: 644, startPoint y: 315, endPoint x: 650, endPoint y: 251, distance: 64.6
drag, startPoint x: 663, startPoint y: 263, endPoint x: 663, endPoint y: 221, distance: 41.8
click at [663, 221] on div at bounding box center [411, 219] width 515 height 265
click at [301, 343] on div at bounding box center [526, 143] width 728 height 402
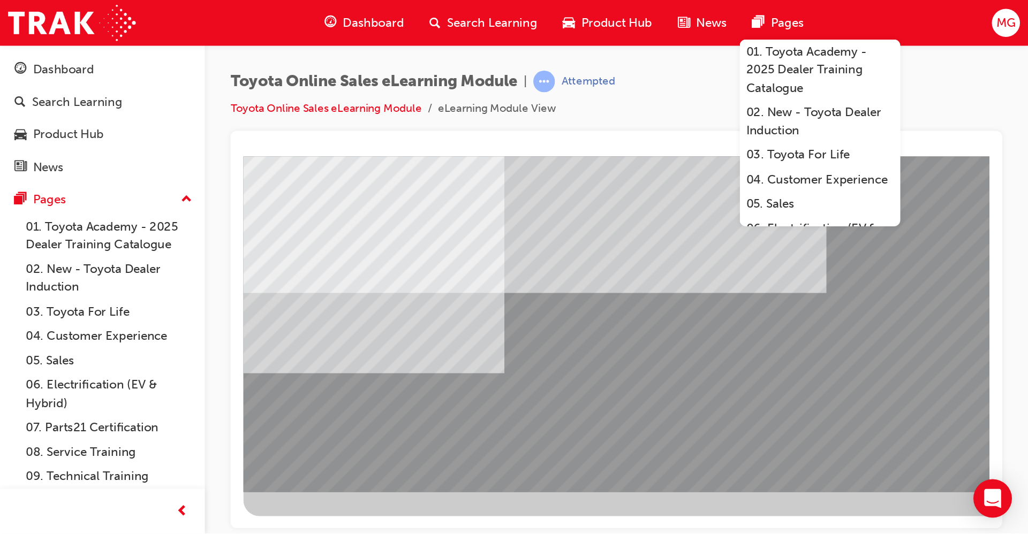
scroll to position [0, 0]
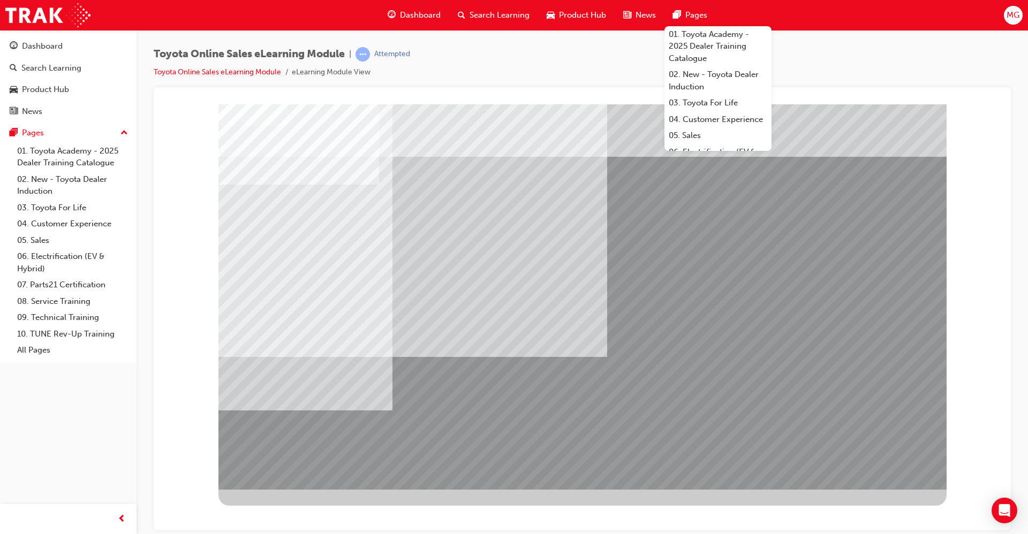
drag, startPoint x: 624, startPoint y: 206, endPoint x: 330, endPoint y: 393, distance: 348.3
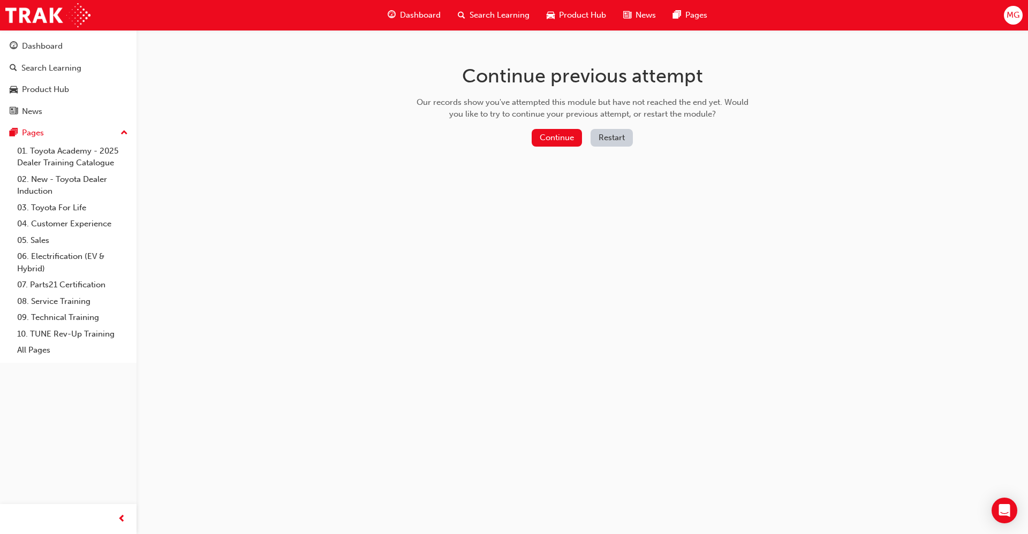
click at [611, 141] on button "Restart" at bounding box center [612, 138] width 42 height 18
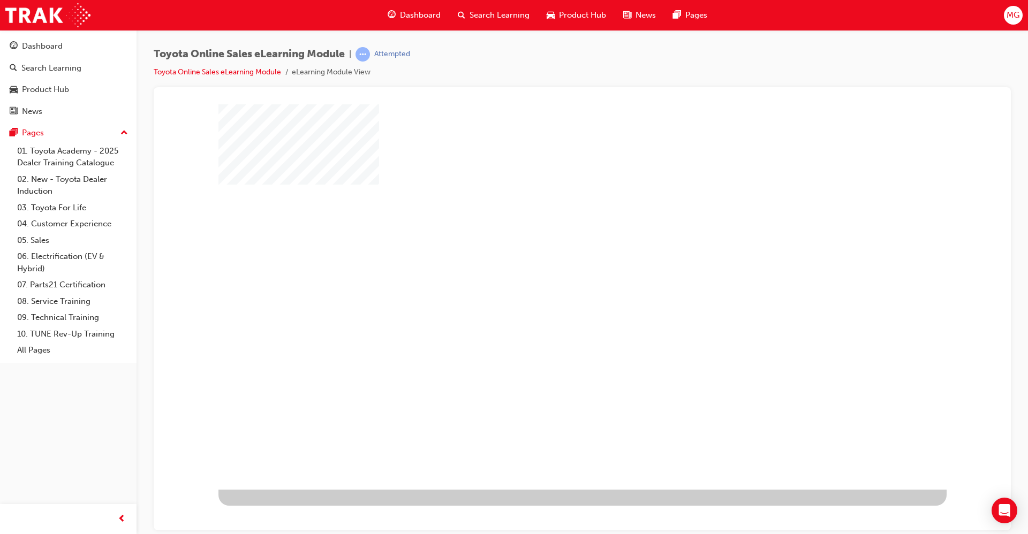
click at [551, 266] on div "play" at bounding box center [551, 266] width 0 height 0
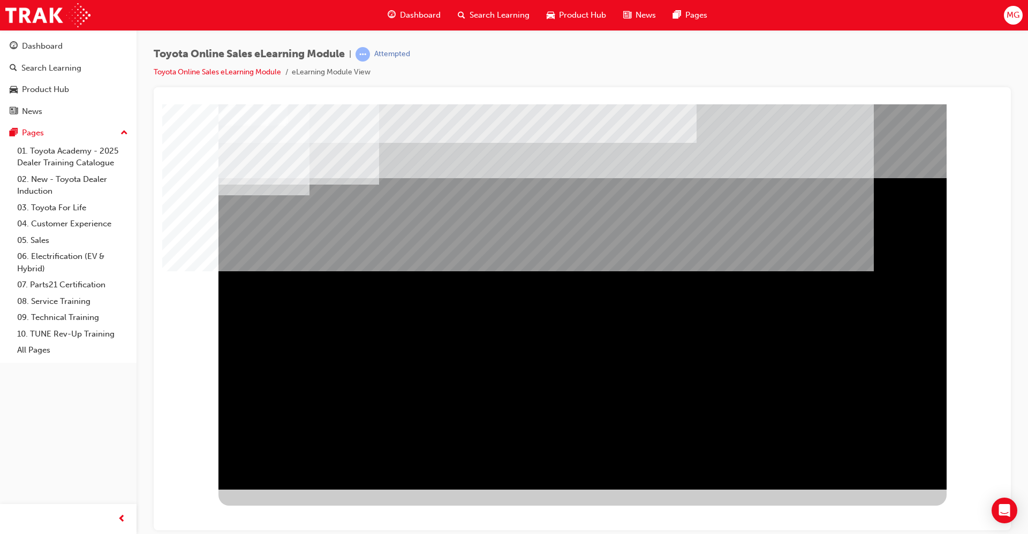
drag, startPoint x: 853, startPoint y: 463, endPoint x: 882, endPoint y: 461, distance: 29.0
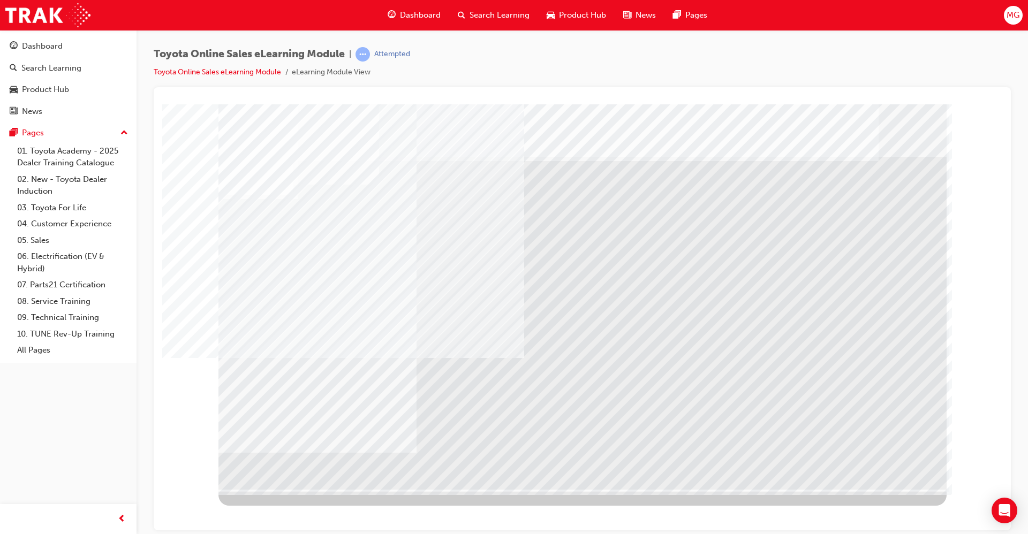
drag, startPoint x: 387, startPoint y: 363, endPoint x: 438, endPoint y: 308, distance: 75.4
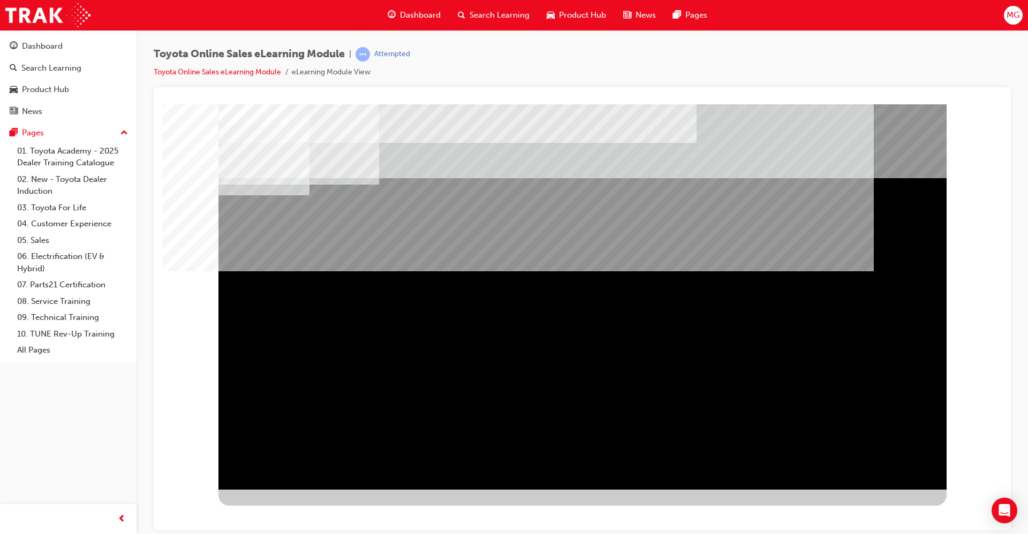
drag, startPoint x: 866, startPoint y: 470, endPoint x: 894, endPoint y: 463, distance: 28.7
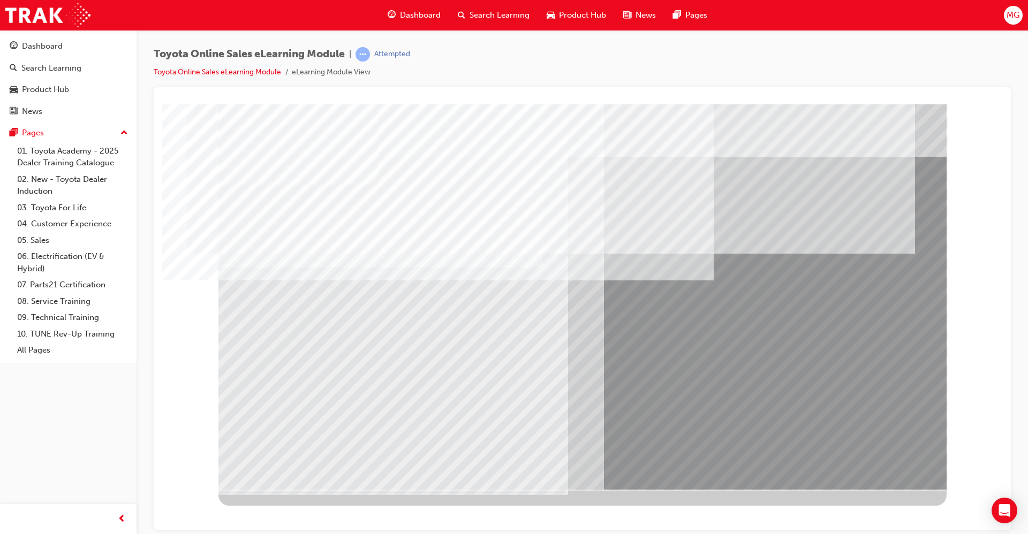
drag, startPoint x: 903, startPoint y: 468, endPoint x: 886, endPoint y: 466, distance: 16.7
click at [886, 466] on div at bounding box center [582, 296] width 728 height 385
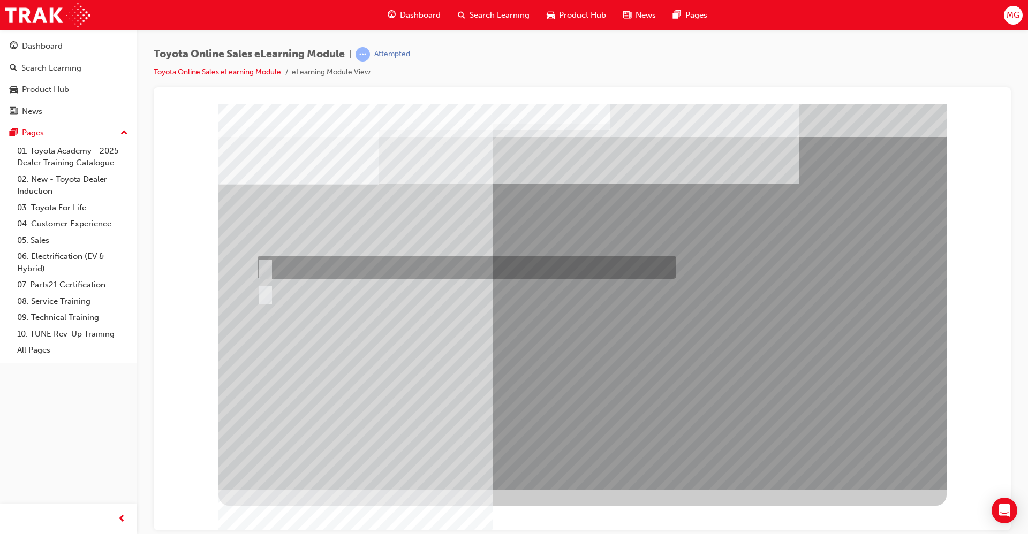
click at [288, 264] on div at bounding box center [464, 267] width 419 height 23
radio input "true"
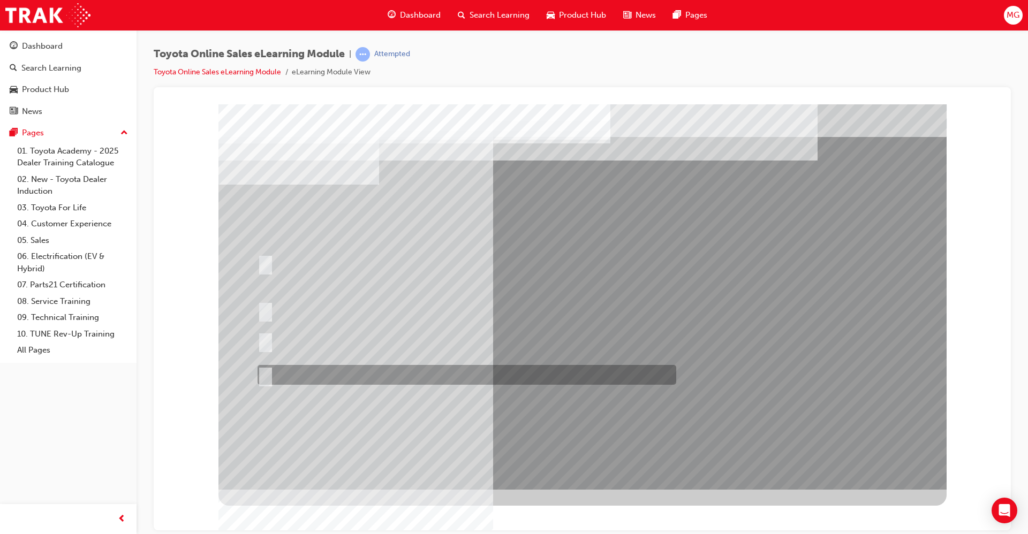
click at [404, 373] on div at bounding box center [464, 375] width 419 height 20
radio input "true"
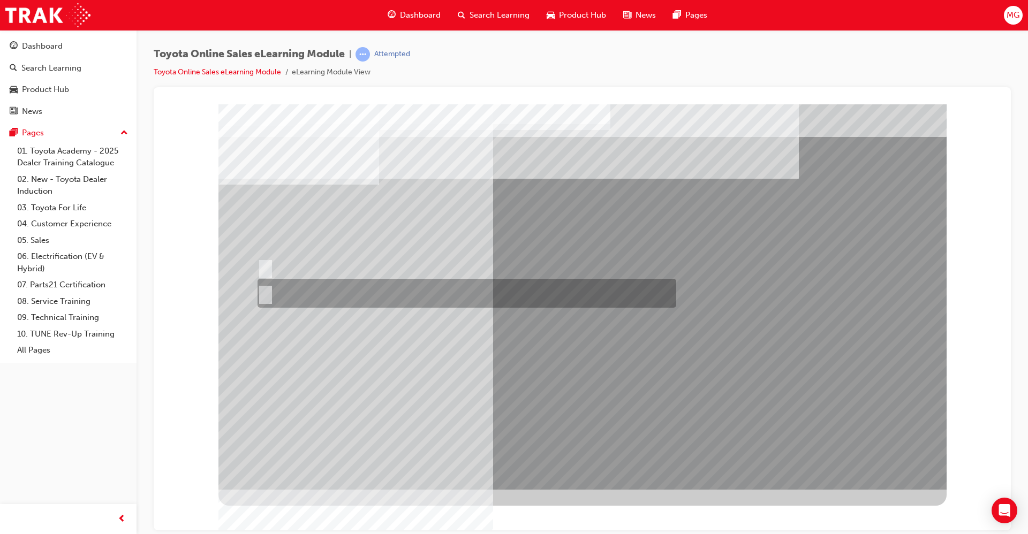
click at [315, 285] on div at bounding box center [464, 293] width 419 height 29
radio input "true"
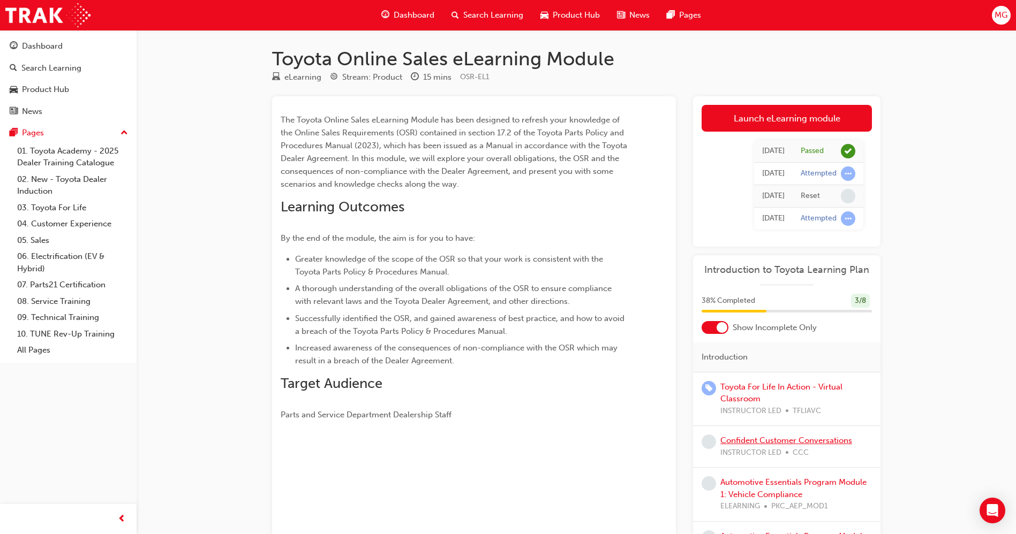
click at [780, 437] on link "Confident Customer Conversations" at bounding box center [786, 441] width 132 height 10
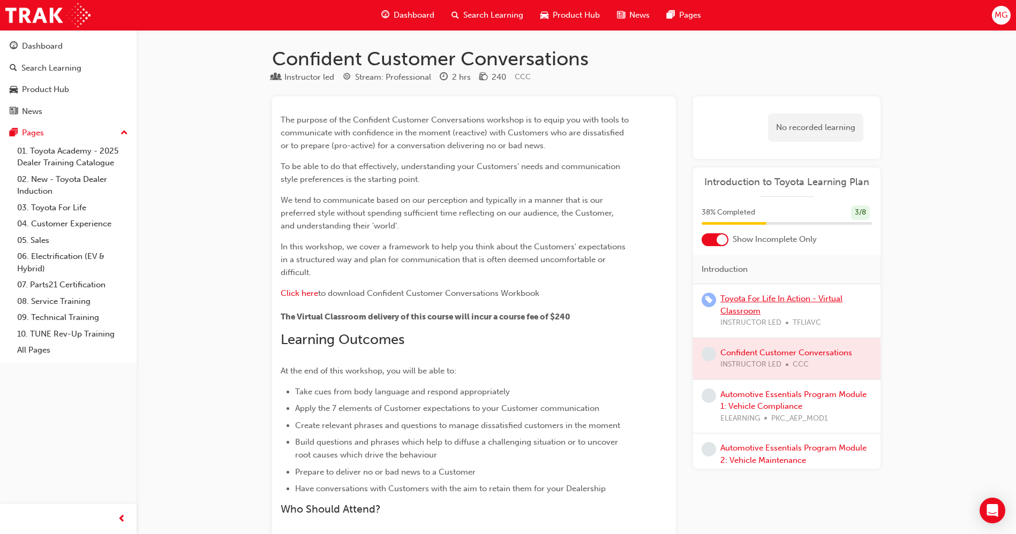
click at [798, 299] on link "Toyota For Life In Action - Virtual Classroom" at bounding box center [781, 305] width 122 height 22
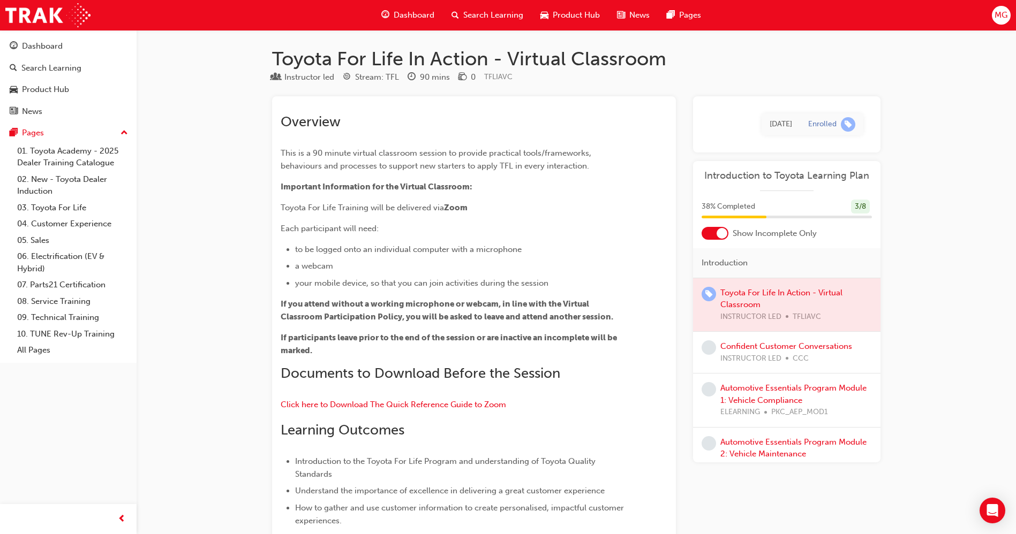
click at [785, 338] on div "Confident Customer Conversations INSTRUCTOR LED CCC" at bounding box center [786, 353] width 187 height 42
click at [778, 347] on link "Confident Customer Conversations" at bounding box center [786, 347] width 132 height 10
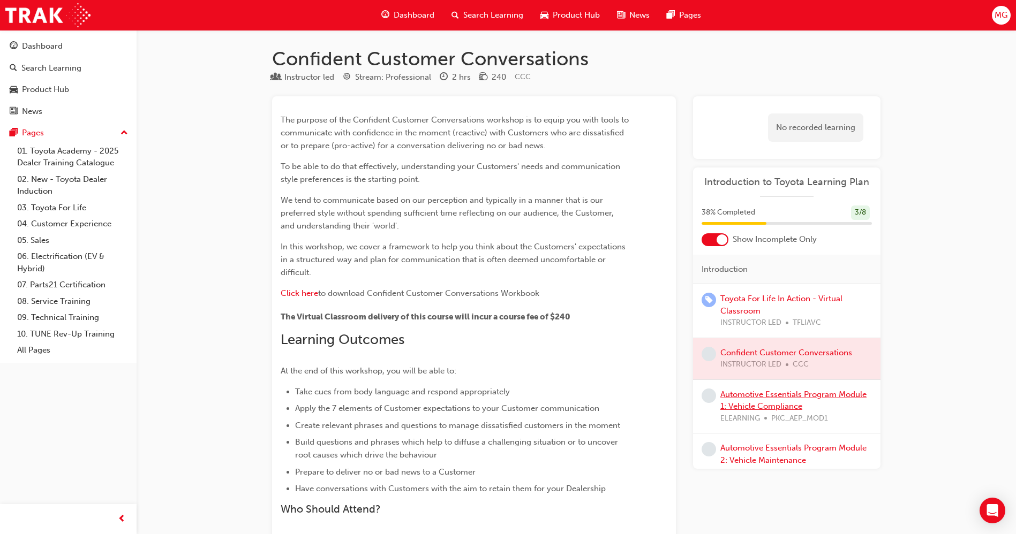
click at [765, 395] on link "Automotive Essentials Program Module 1: Vehicle Compliance" at bounding box center [793, 401] width 146 height 22
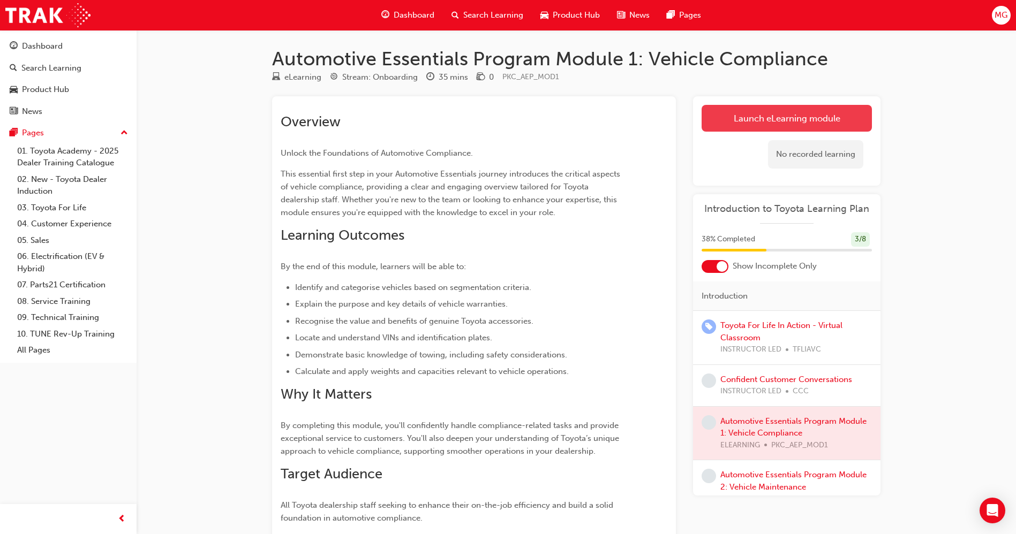
click at [811, 112] on link "Launch eLearning module" at bounding box center [786, 118] width 170 height 27
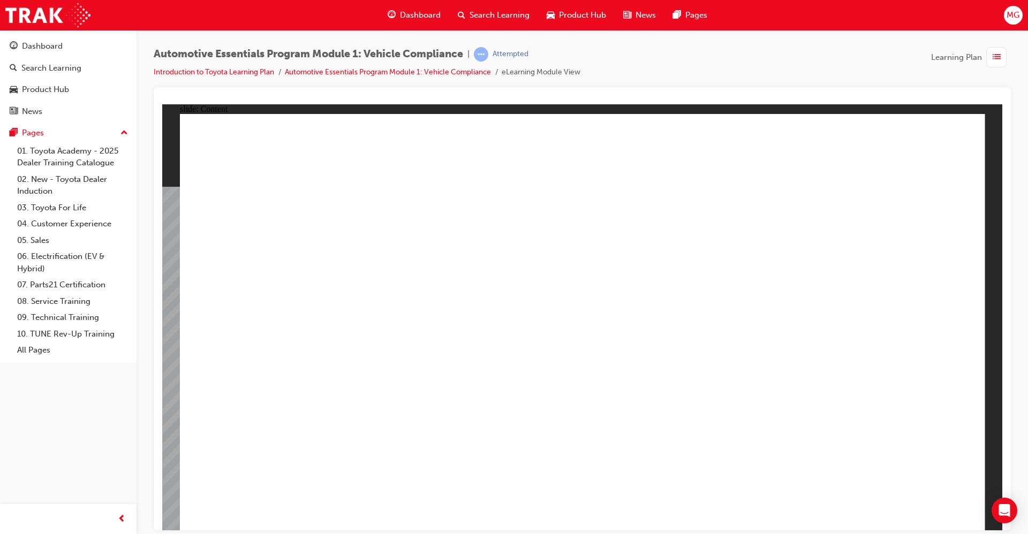
drag, startPoint x: 905, startPoint y: 523, endPoint x: 909, endPoint y: 517, distance: 6.5
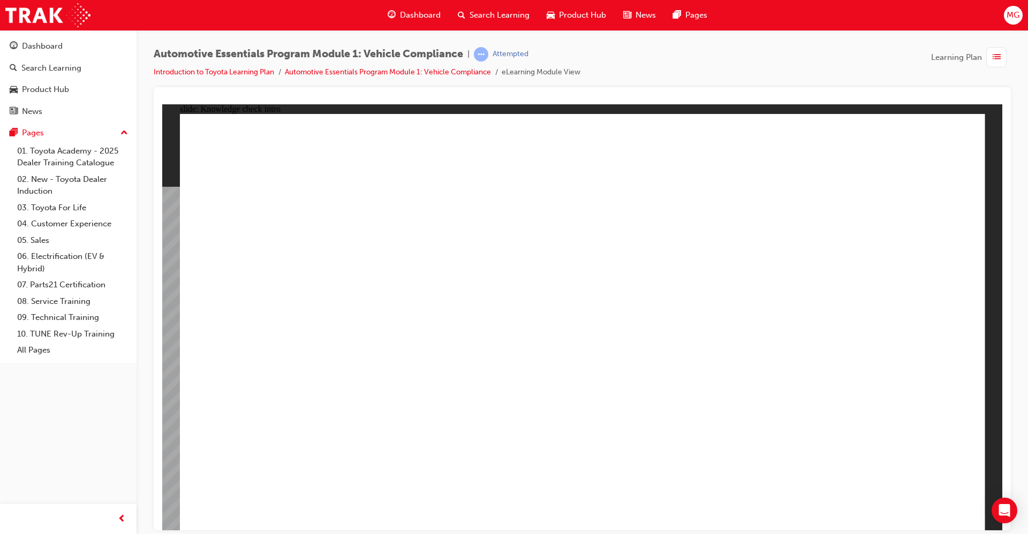
radio input "true"
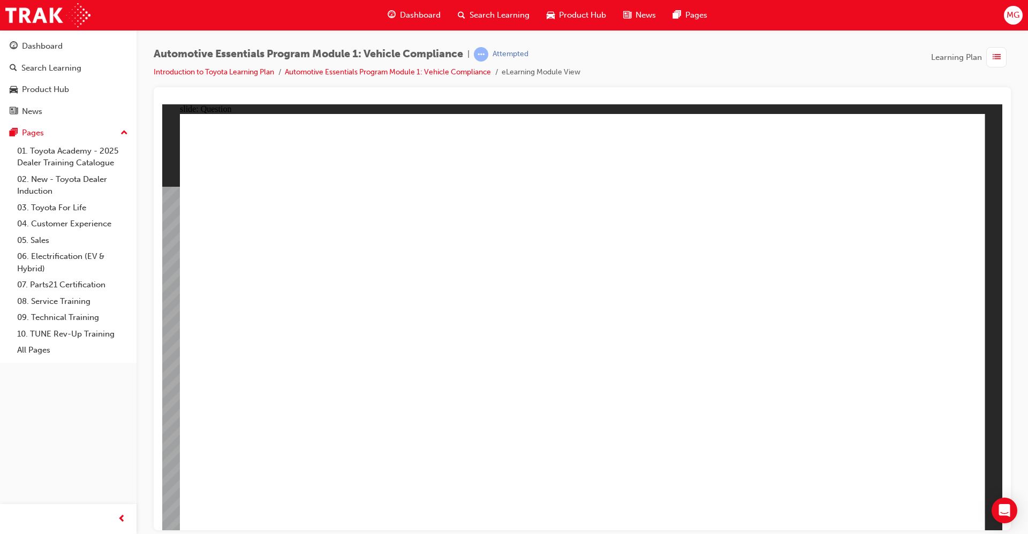
radio input "true"
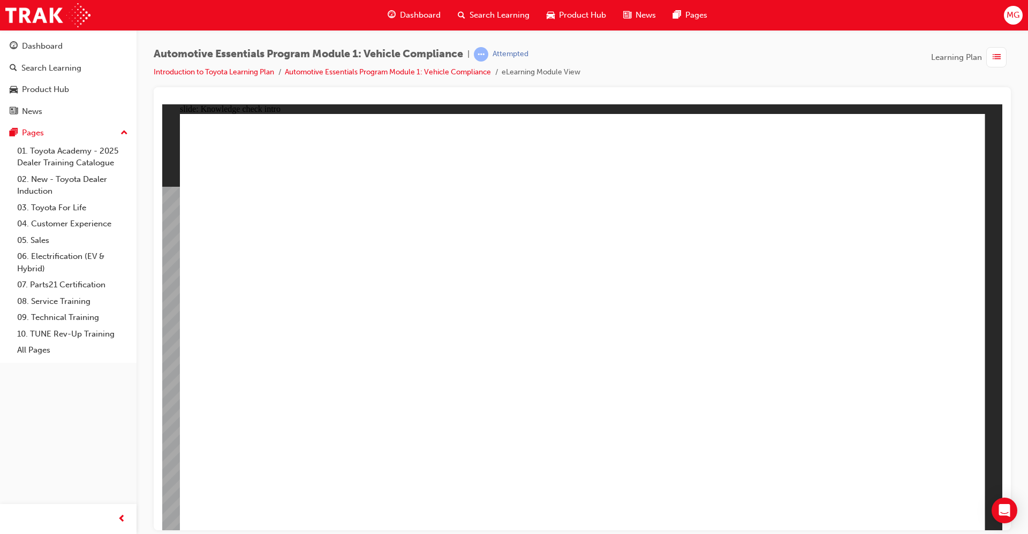
radio input "true"
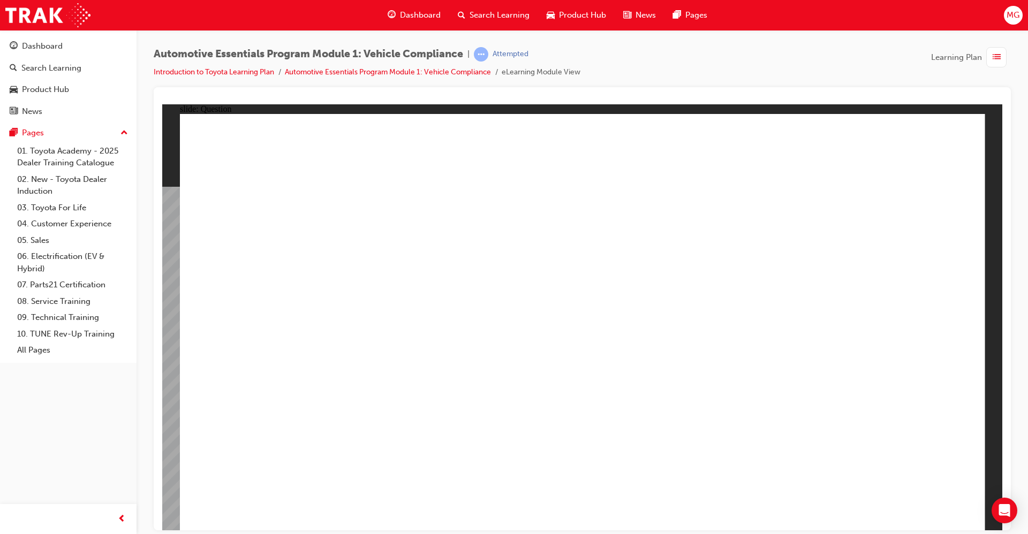
radio input "true"
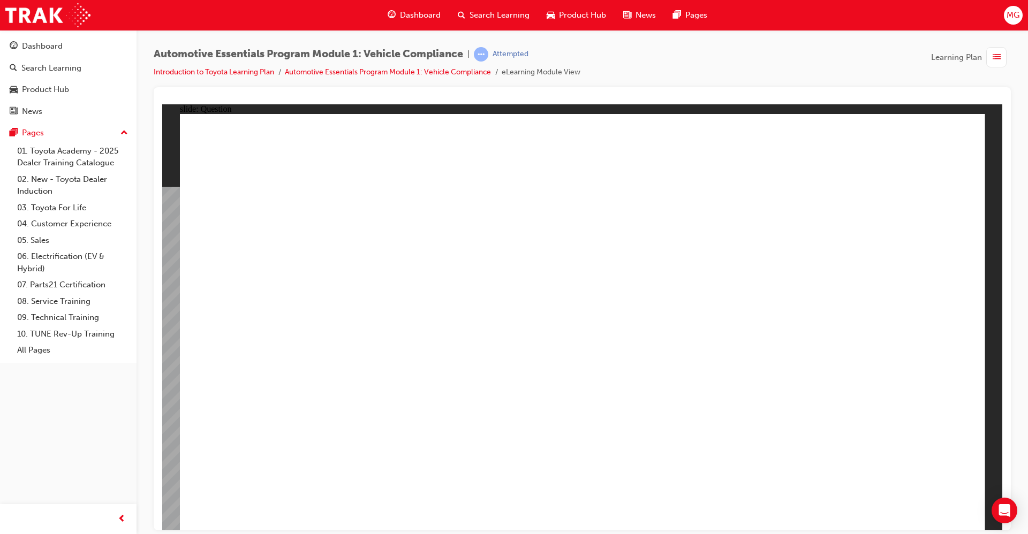
radio input "true"
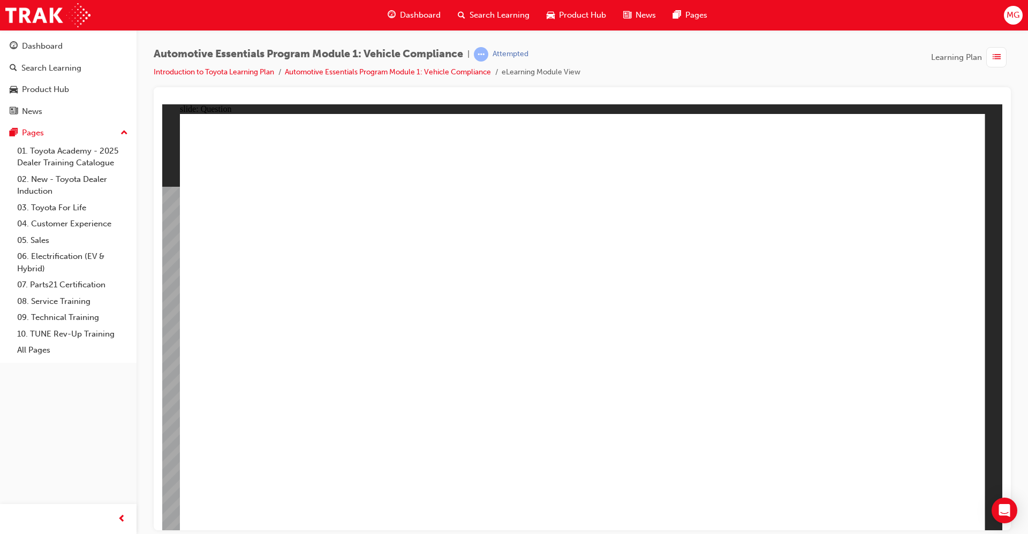
radio input "true"
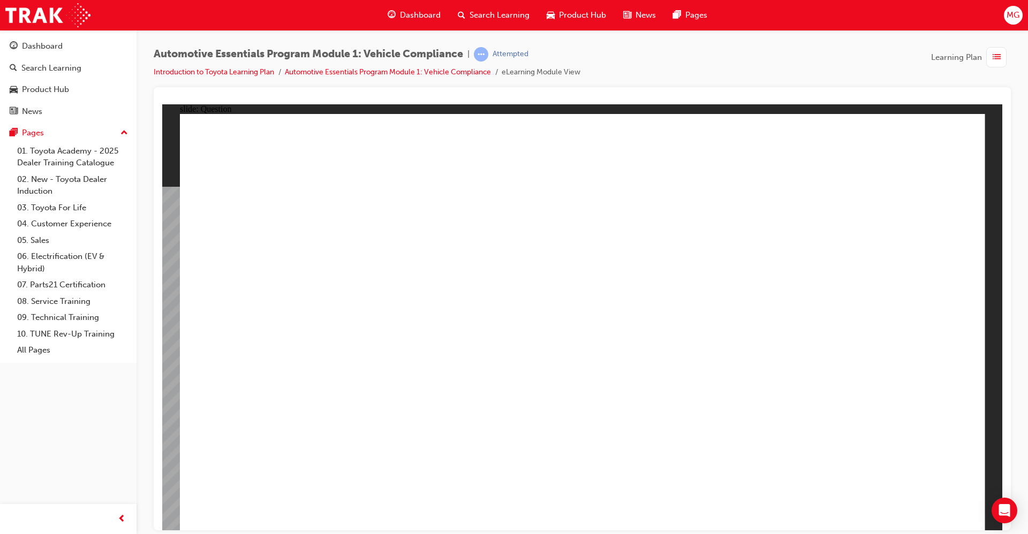
radio input "true"
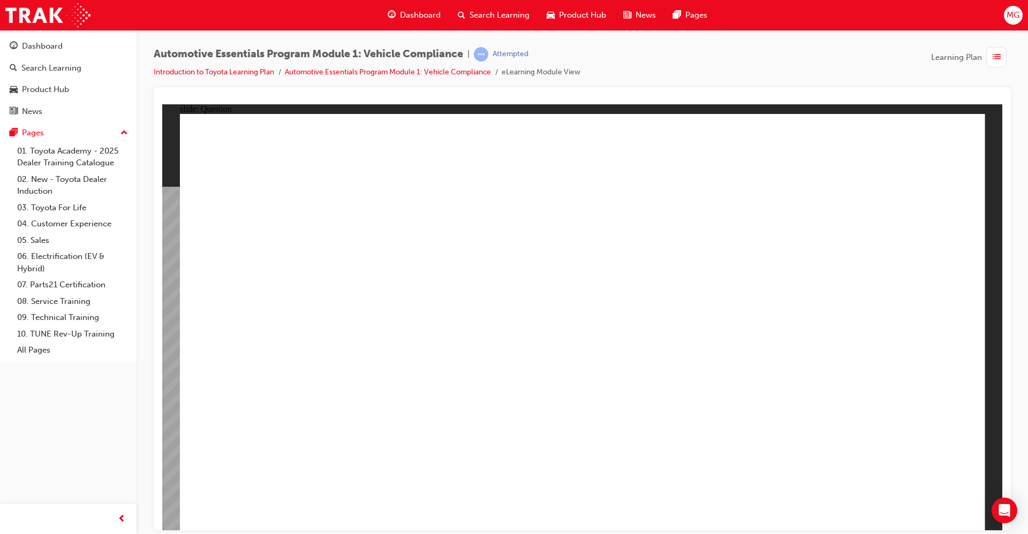
radio input "true"
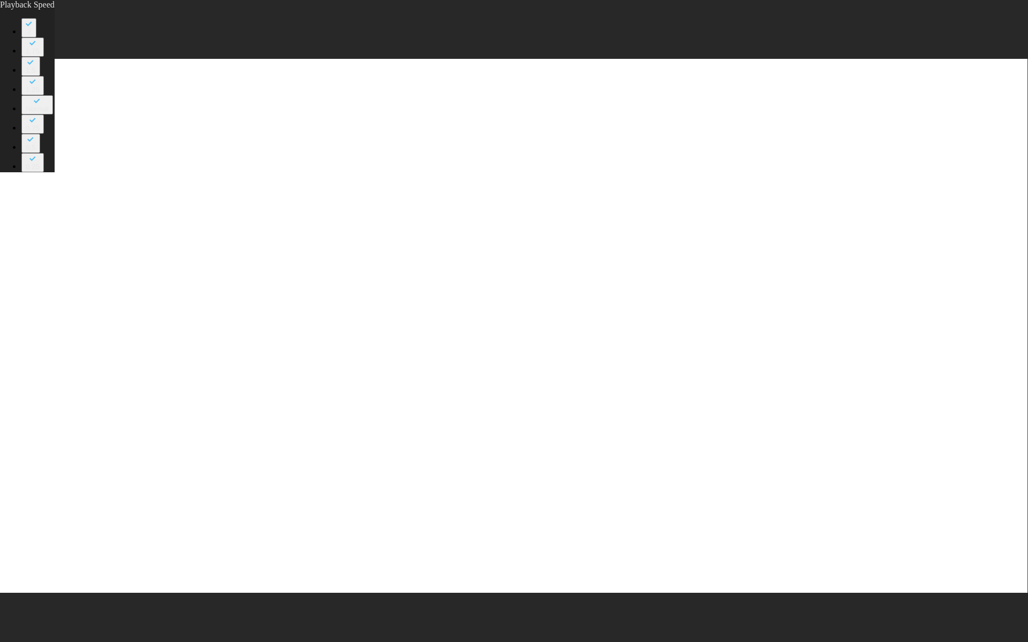
type input "43"
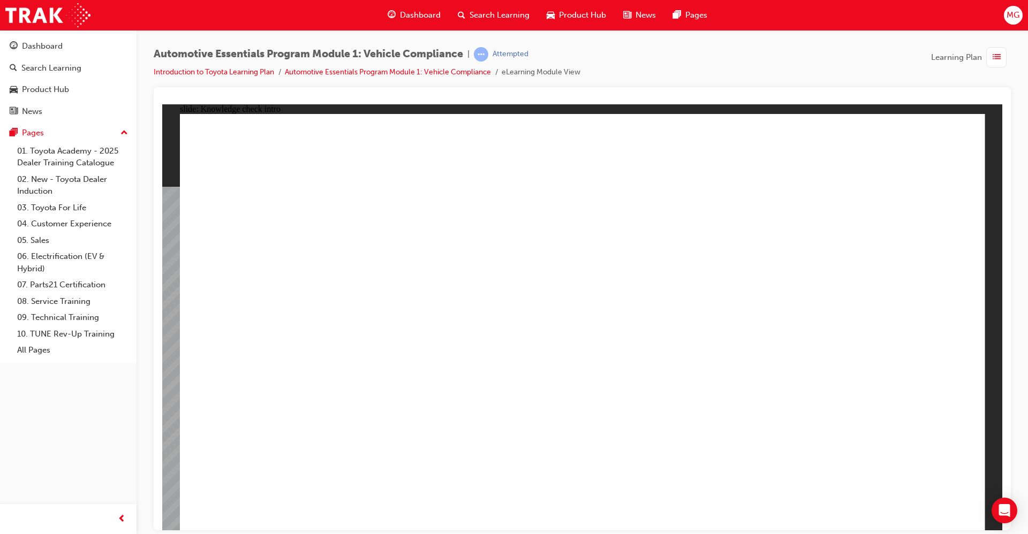
radio input "true"
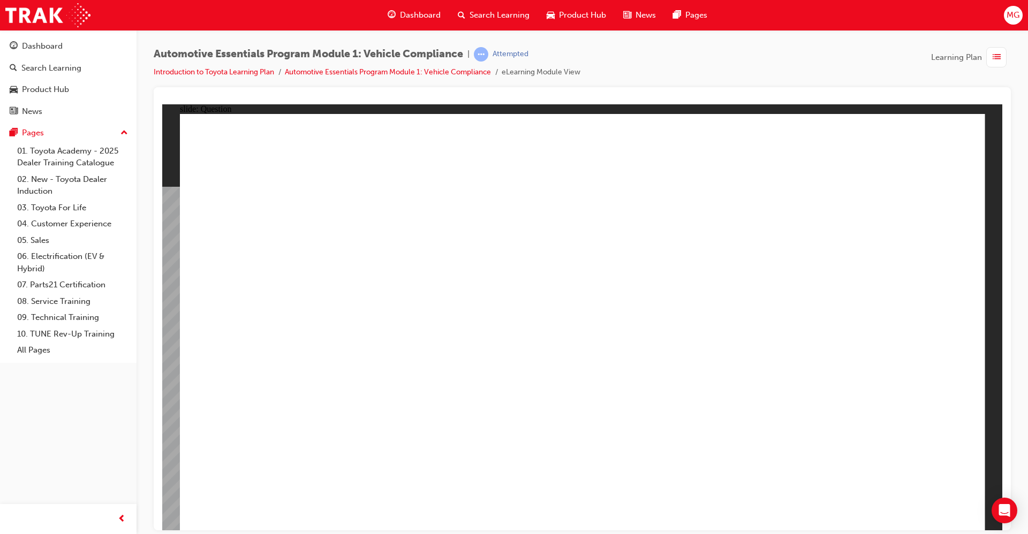
radio input "true"
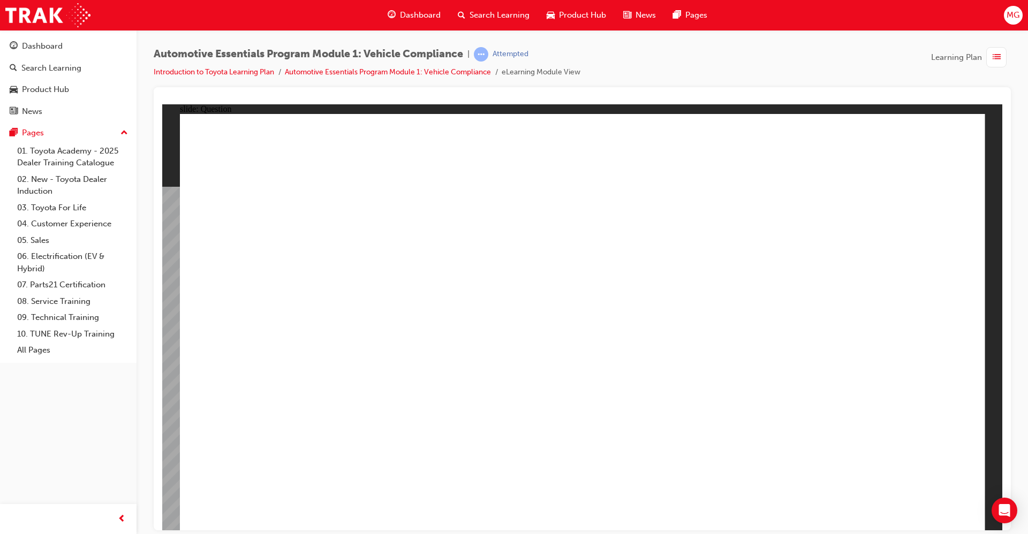
radio input "true"
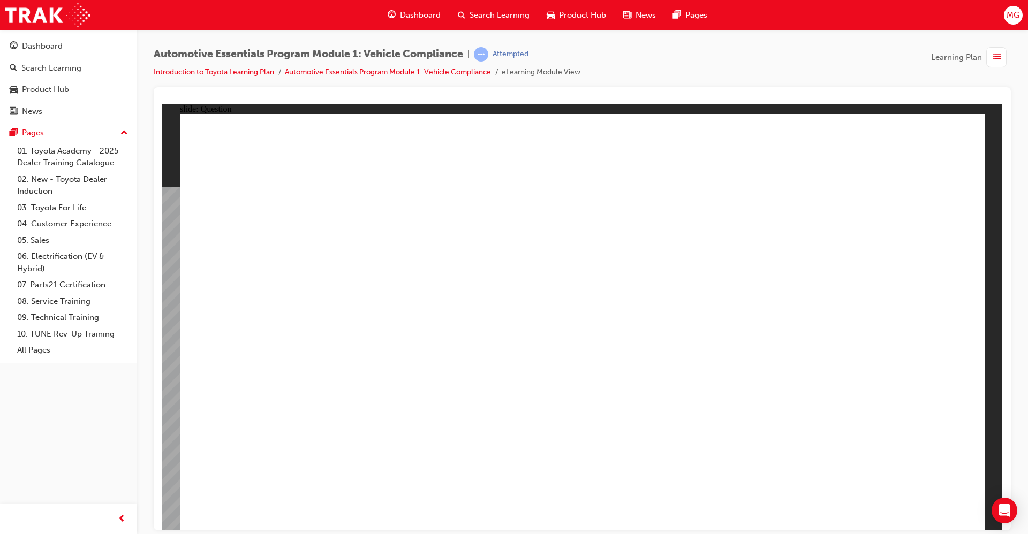
radio input "true"
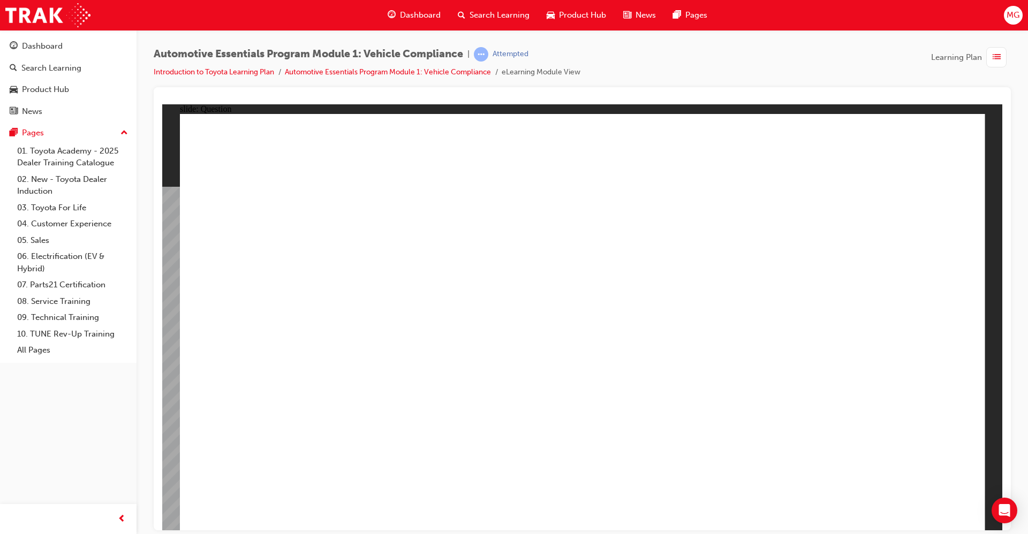
radio input "true"
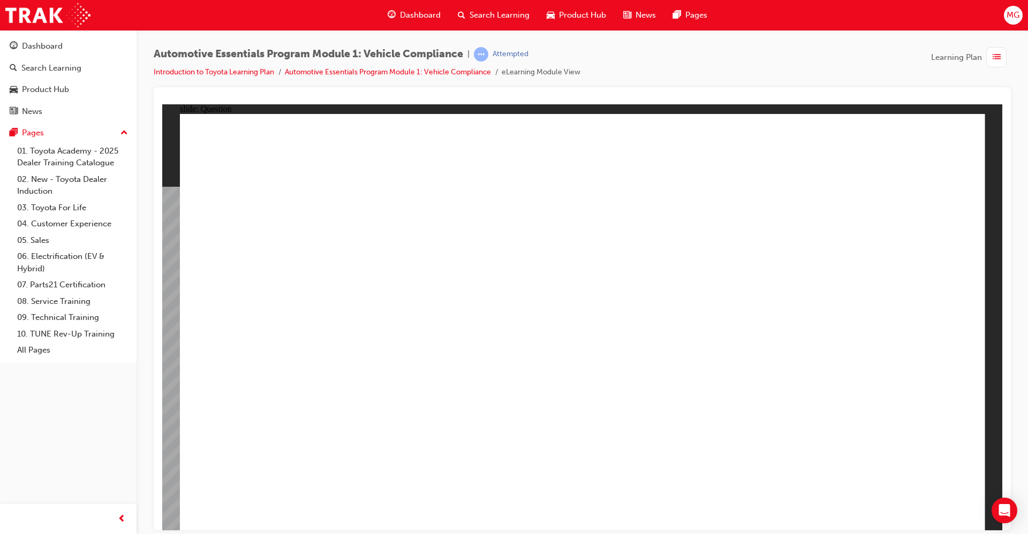
radio input "true"
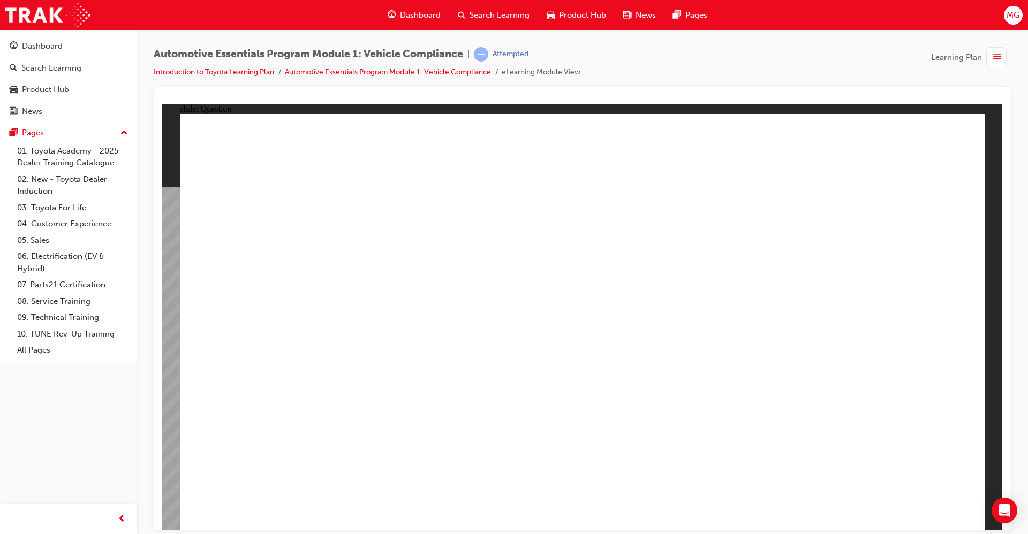
radio input "true"
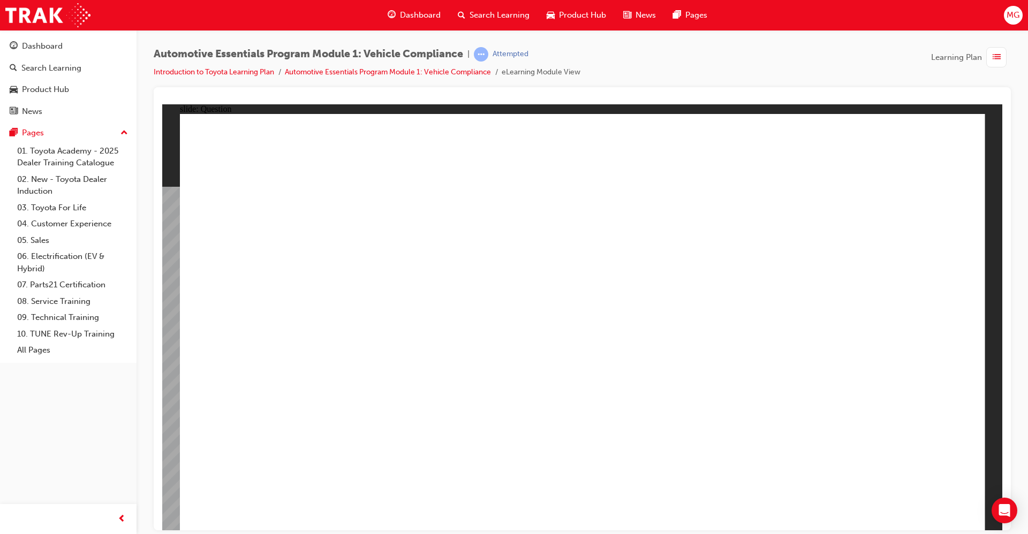
radio input "true"
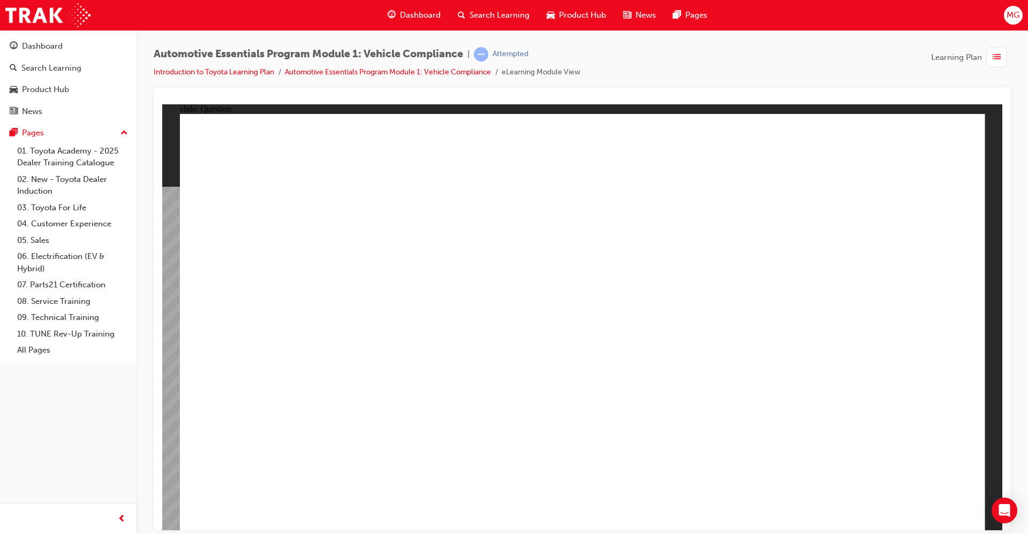
radio input "true"
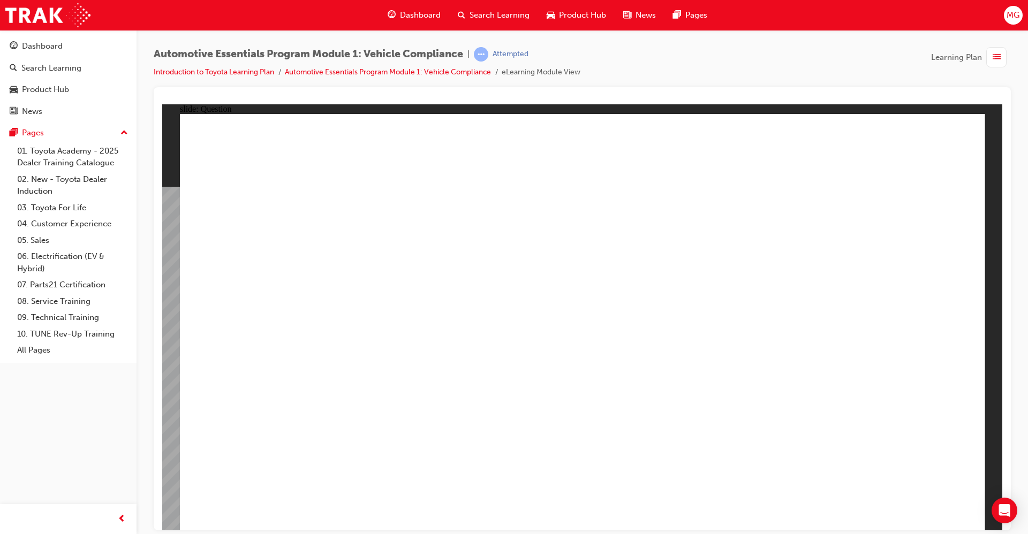
radio input "true"
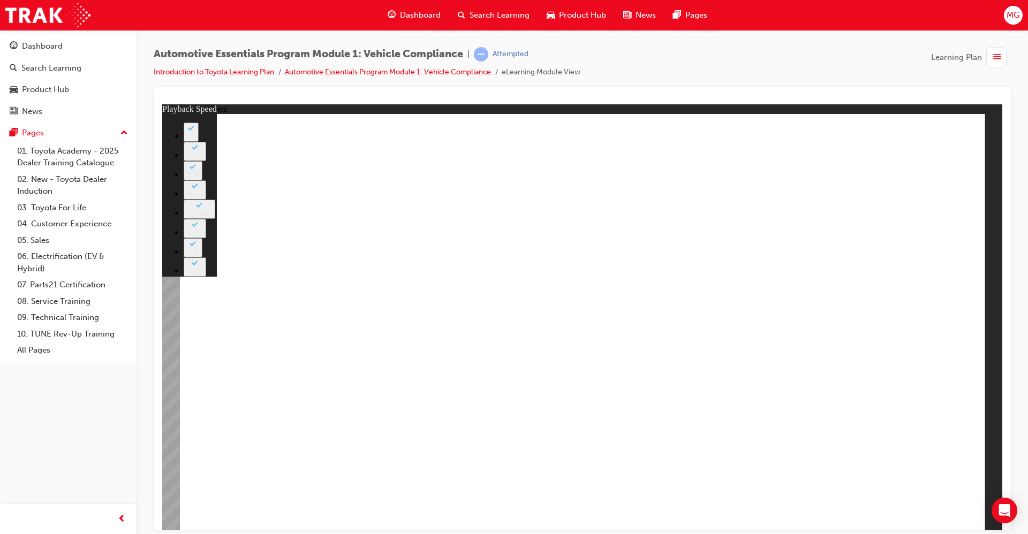
type input "1"
type input "35"
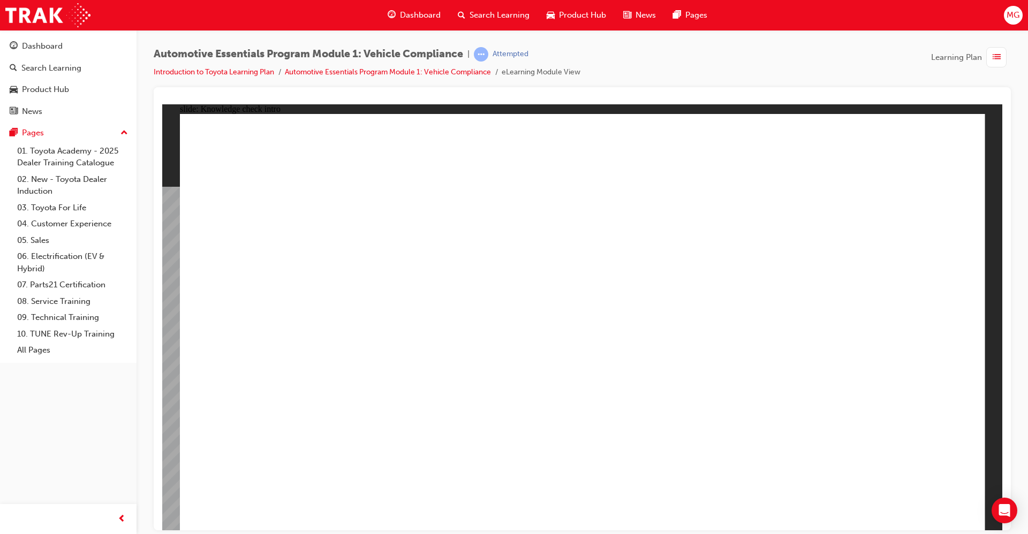
radio input "true"
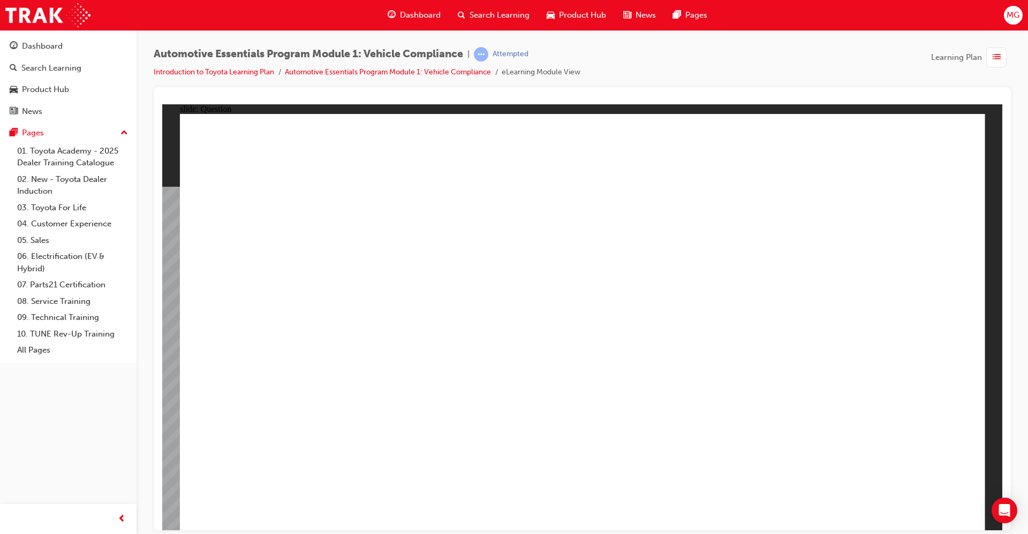
radio input "true"
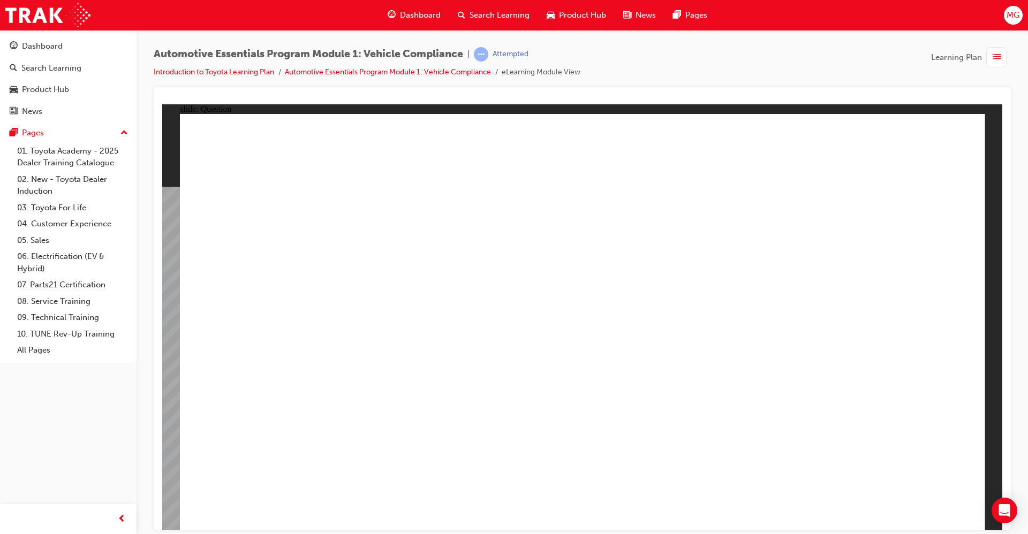
radio input "true"
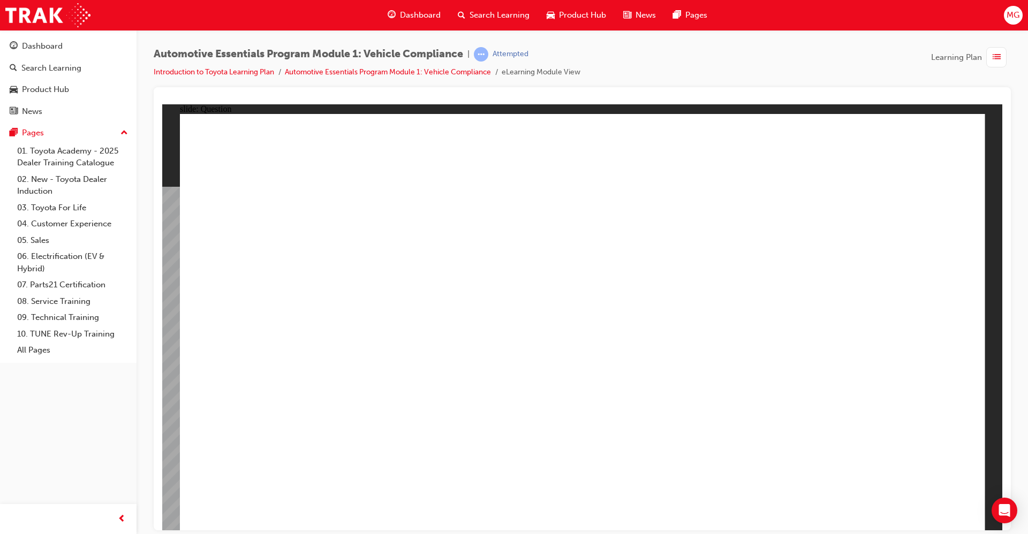
radio input "true"
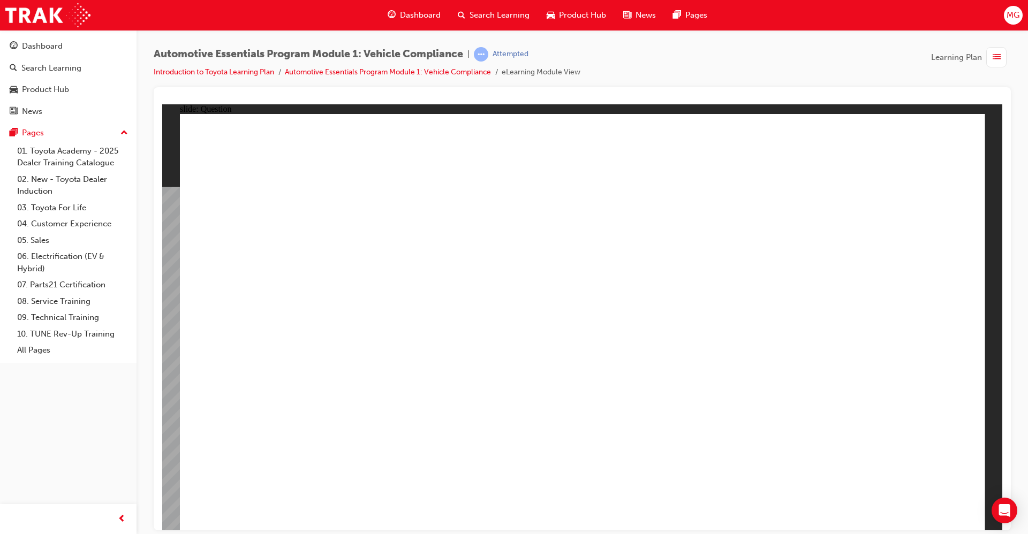
radio input "true"
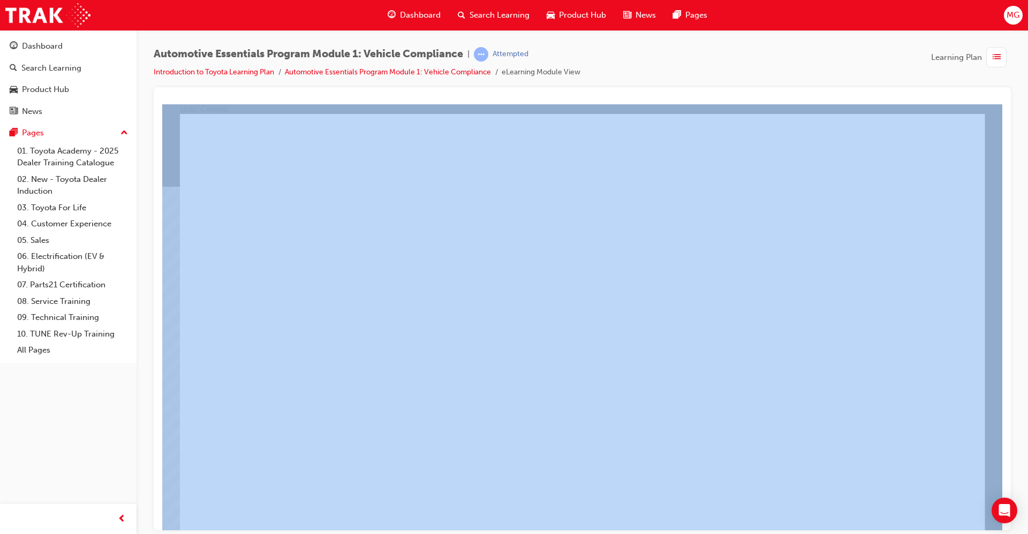
drag, startPoint x: 1017, startPoint y: 155, endPoint x: 1027, endPoint y: 95, distance: 60.8
click at [1027, 95] on div "Automotive Essentials Program Module 1: Vehicle Compliance | Attempted Introduc…" at bounding box center [582, 269] width 891 height 478
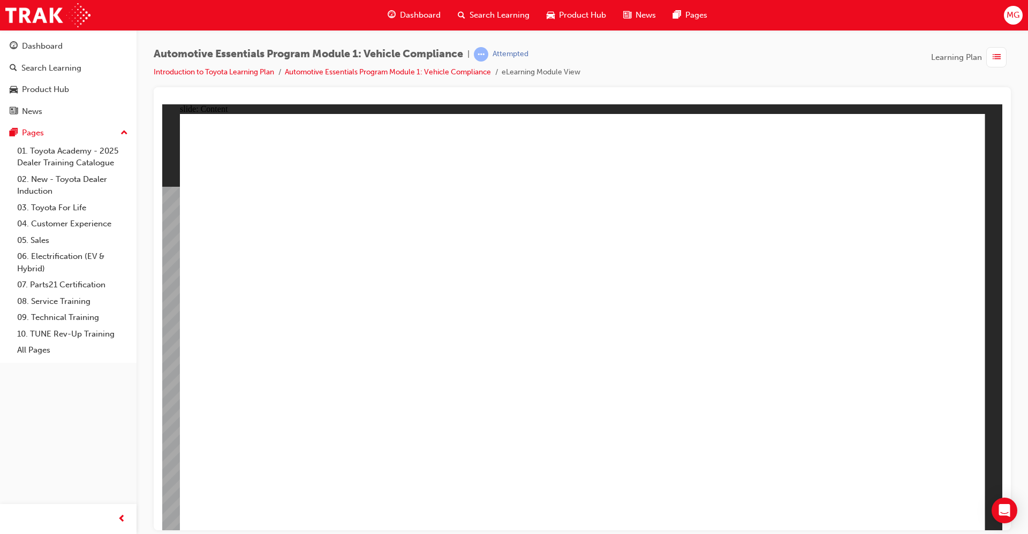
drag, startPoint x: 593, startPoint y: 412, endPoint x: 586, endPoint y: 435, distance: 24.1
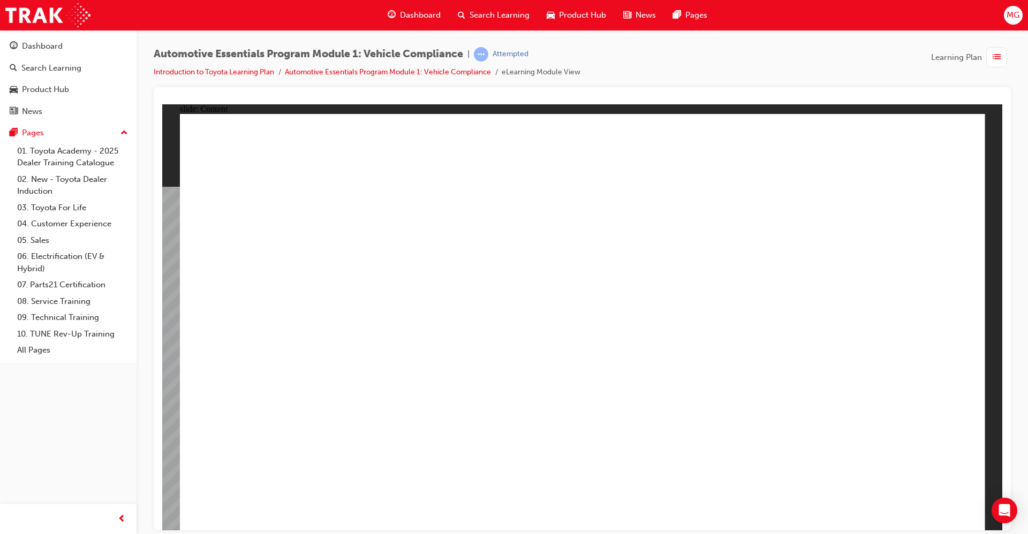
radio input "true"
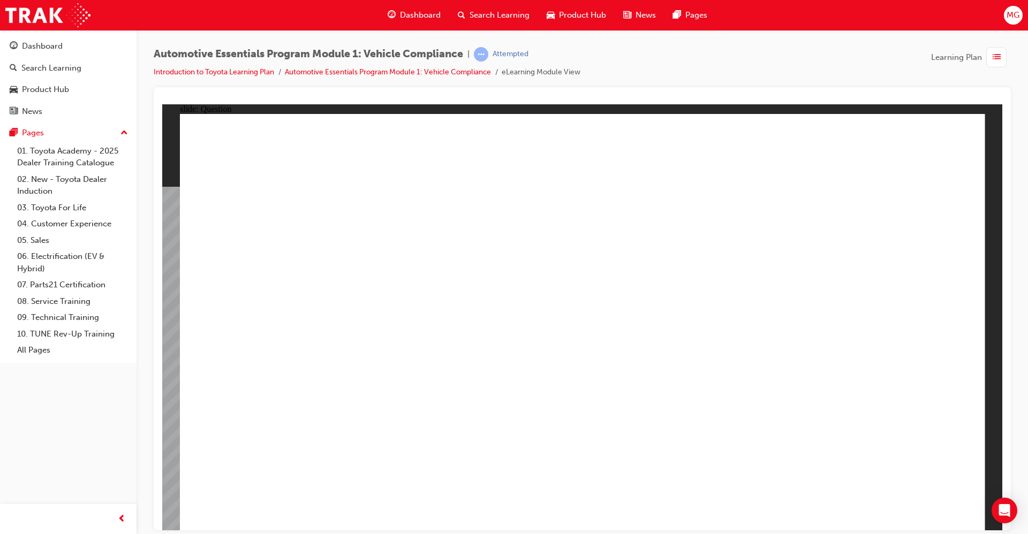
radio input "true"
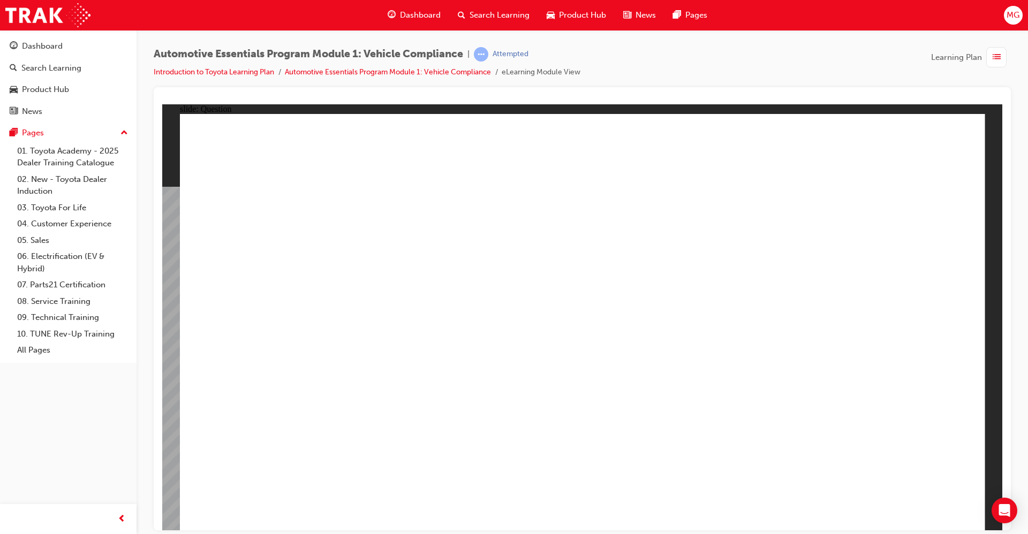
radio input "true"
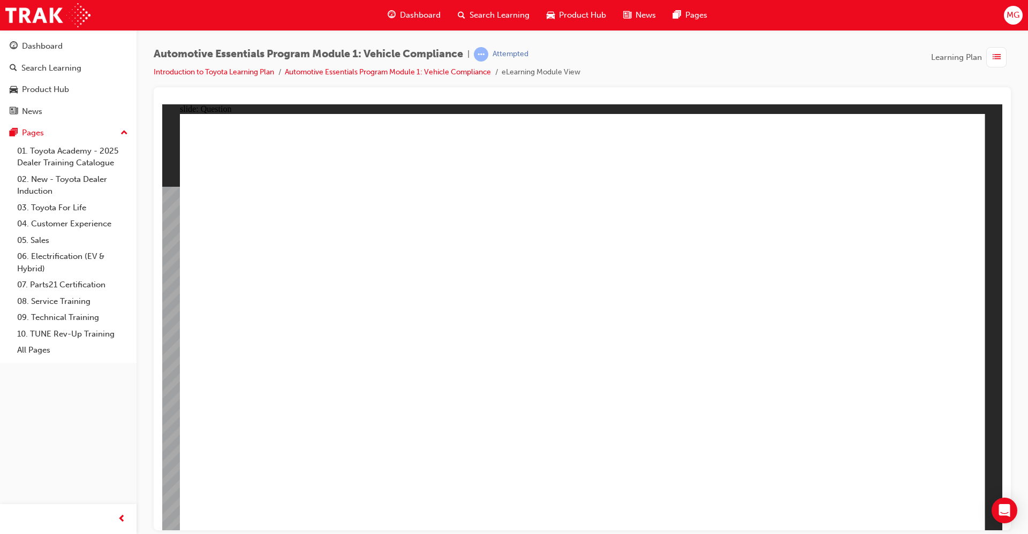
radio input "true"
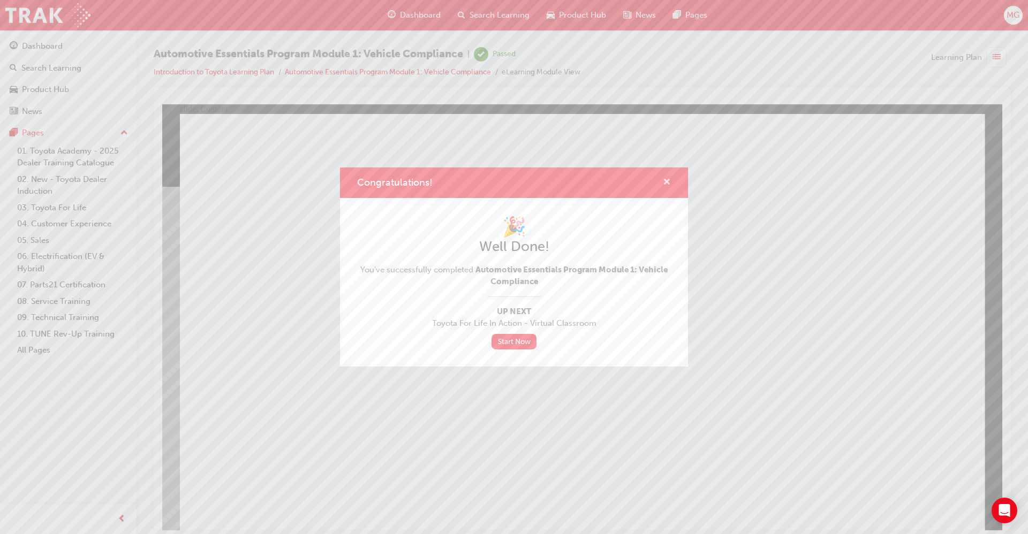
click at [669, 178] on span "cross-icon" at bounding box center [667, 183] width 8 height 10
